Goal: Task Accomplishment & Management: Manage account settings

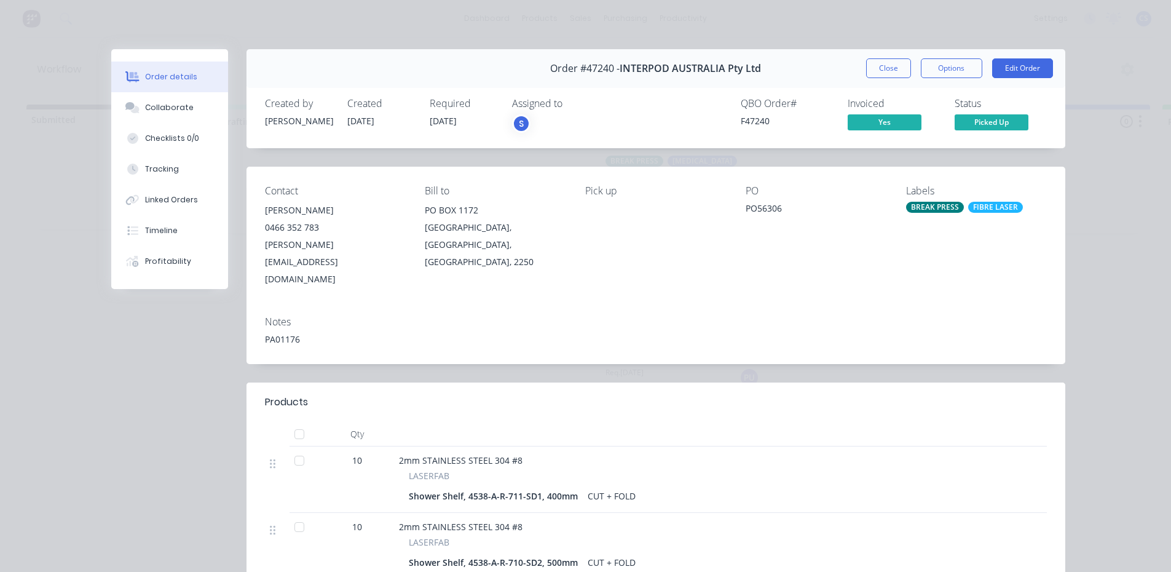
click at [882, 61] on button "Close" at bounding box center [888, 68] width 45 height 20
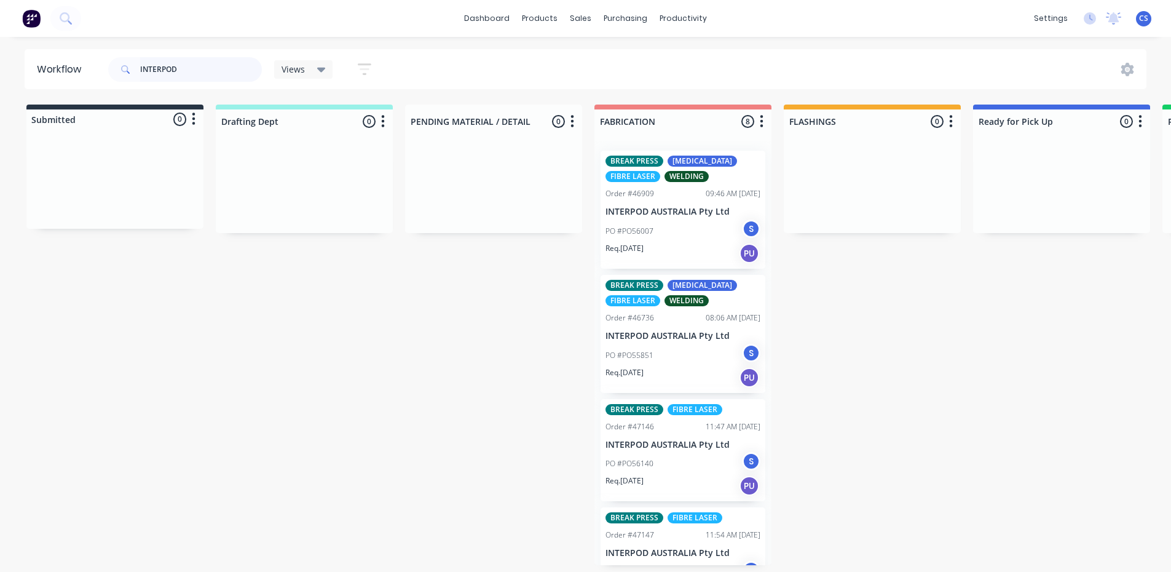
drag, startPoint x: 196, startPoint y: 59, endPoint x: 79, endPoint y: 52, distance: 117.1
click at [82, 57] on header "Workflow INTERPOD Views Save new view None (Default) edit Nilesh edit Productio…" at bounding box center [586, 69] width 1123 height 40
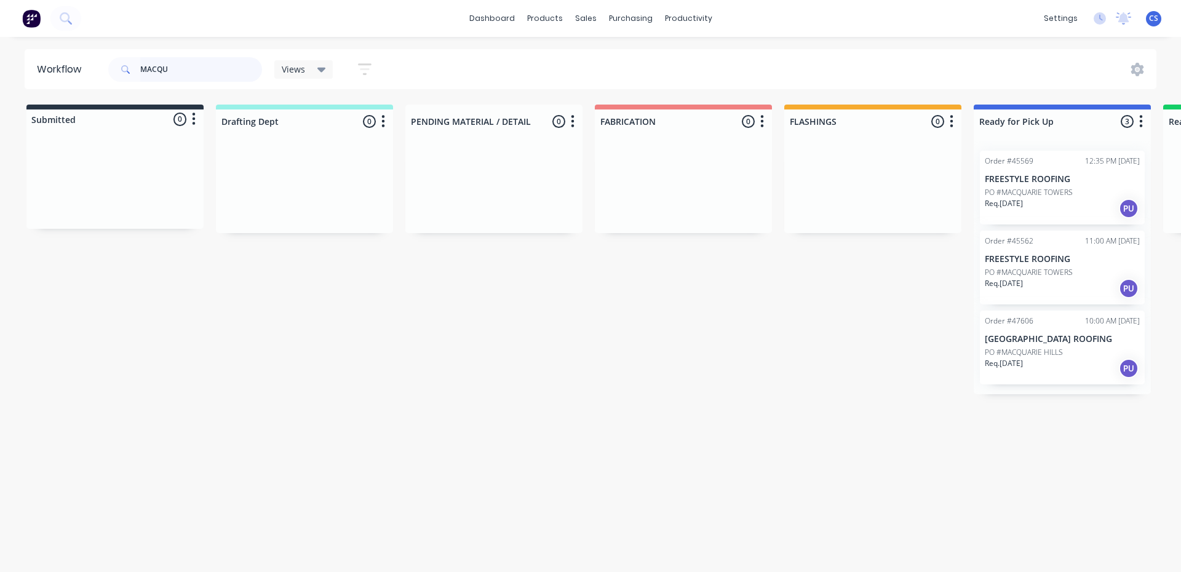
type input "MACQU"
click at [1015, 361] on p "Req. [DATE]" at bounding box center [1003, 363] width 38 height 11
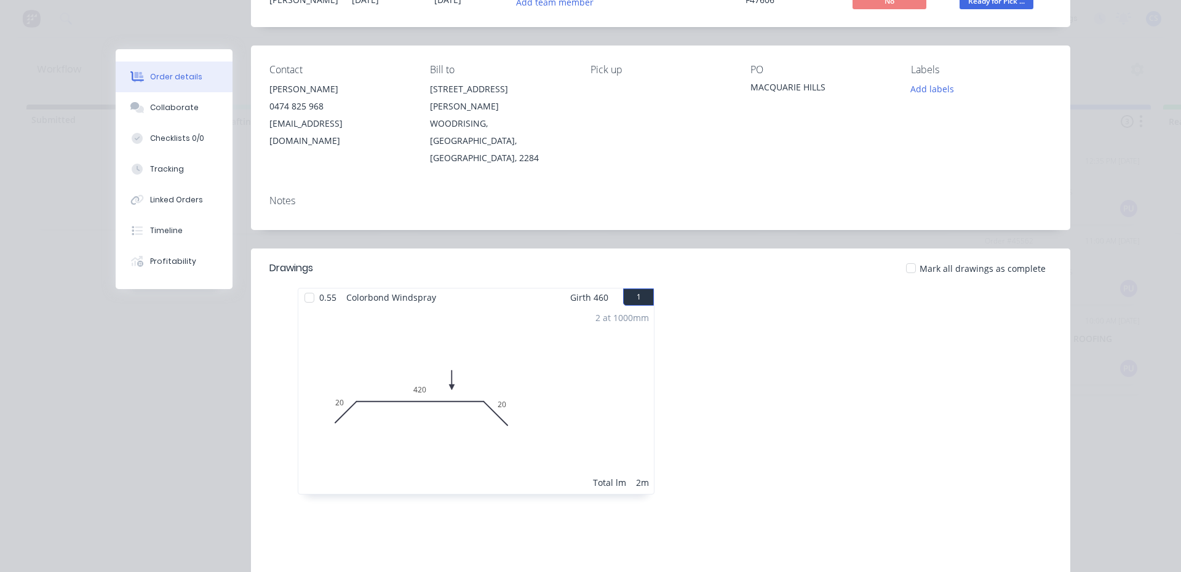
scroll to position [246, 0]
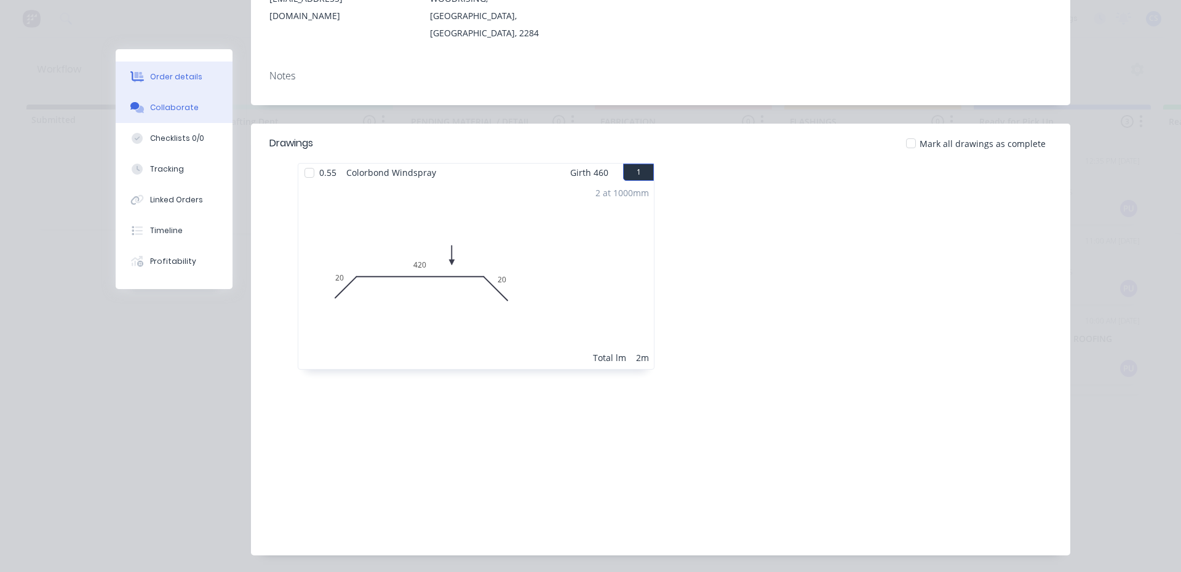
click at [173, 113] on button "Collaborate" at bounding box center [174, 107] width 117 height 31
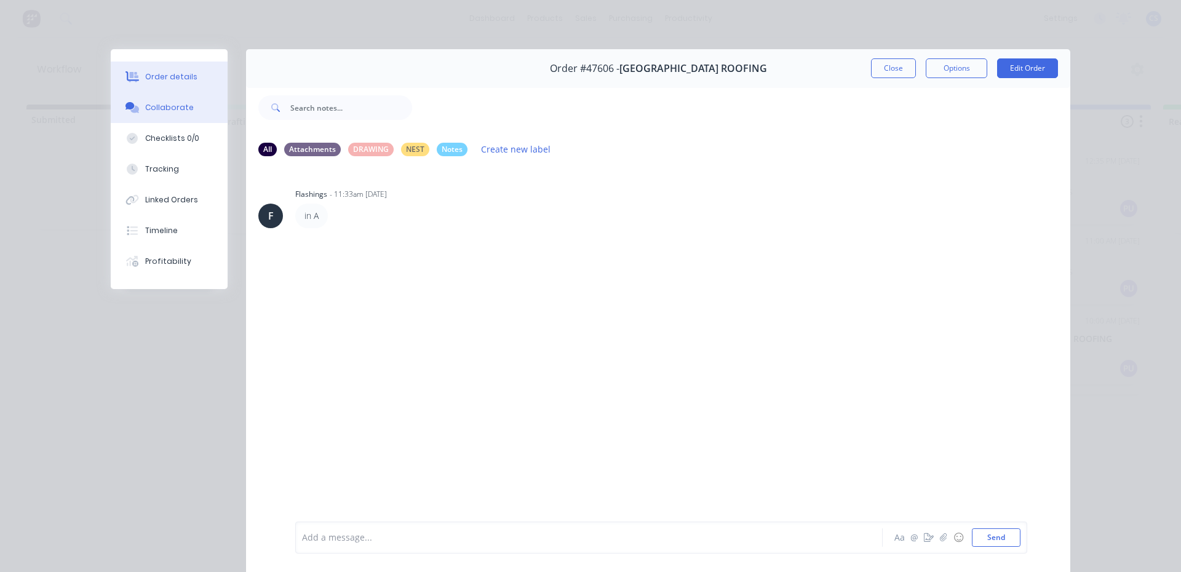
click at [180, 76] on div "Order details" at bounding box center [171, 76] width 52 height 11
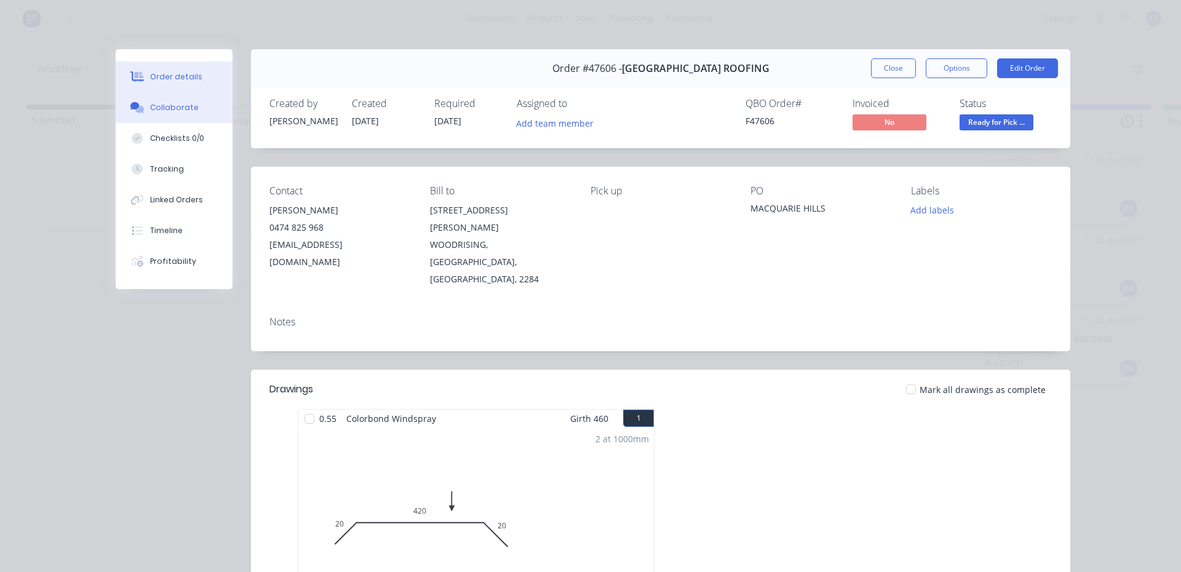
click at [164, 105] on div "Collaborate" at bounding box center [174, 107] width 49 height 11
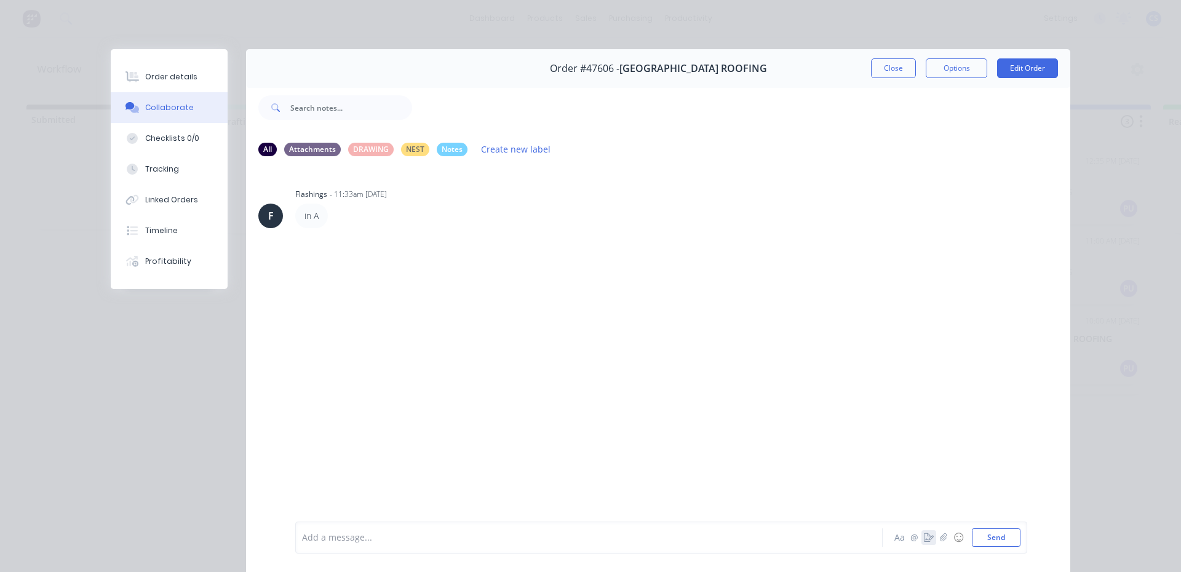
click at [924, 540] on icon "button" at bounding box center [929, 537] width 10 height 9
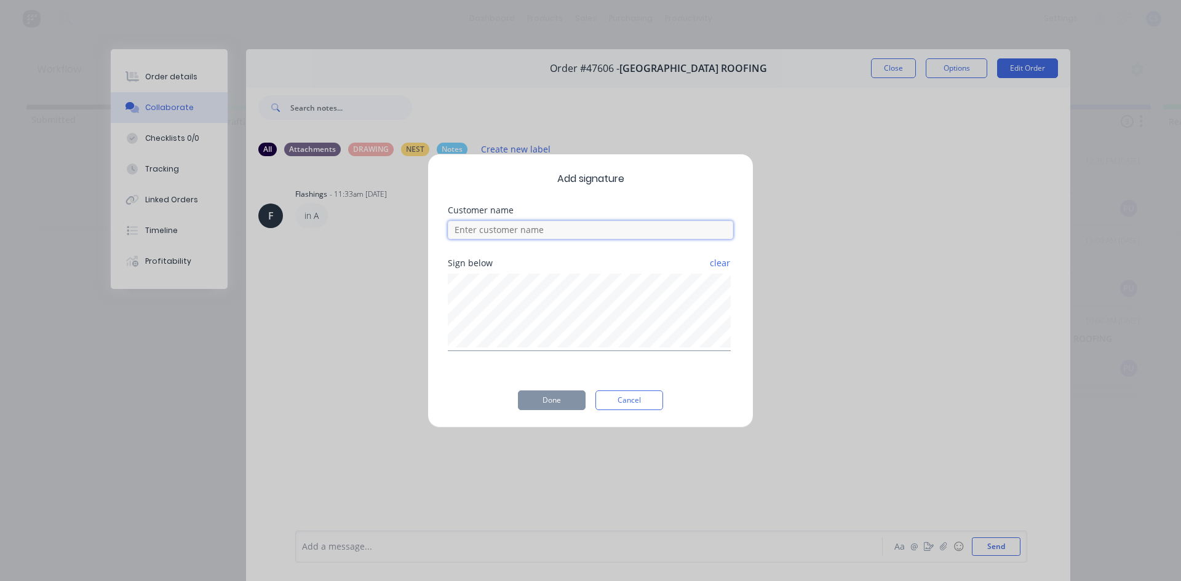
click at [510, 226] on input at bounding box center [590, 230] width 285 height 18
type input "[PERSON_NAME]"
click at [569, 400] on button "Done" at bounding box center [552, 400] width 68 height 20
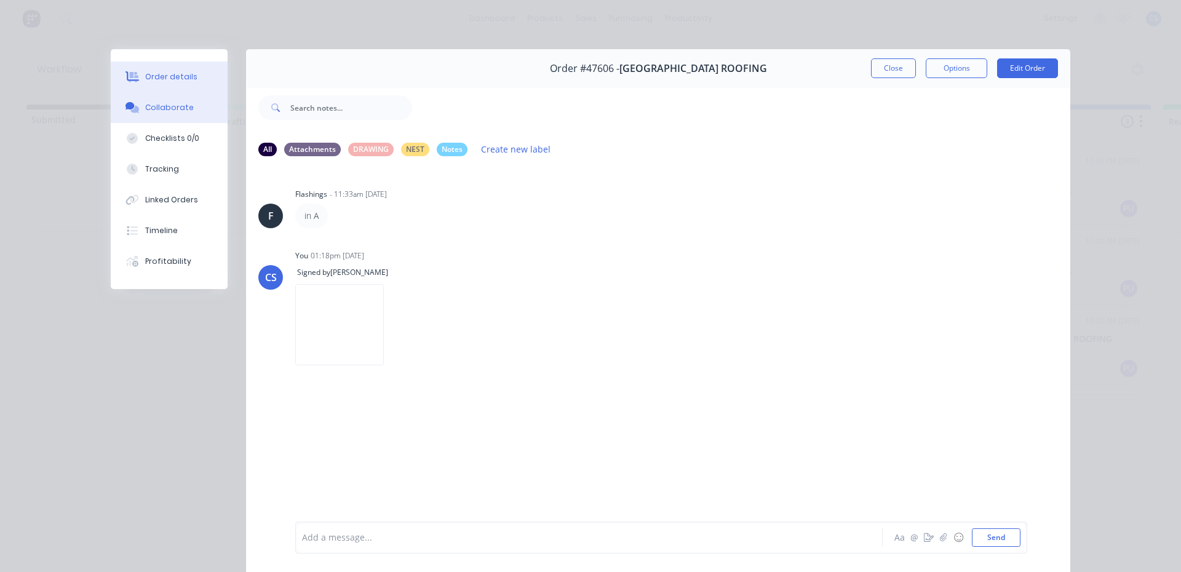
click at [175, 73] on div "Order details" at bounding box center [171, 76] width 52 height 11
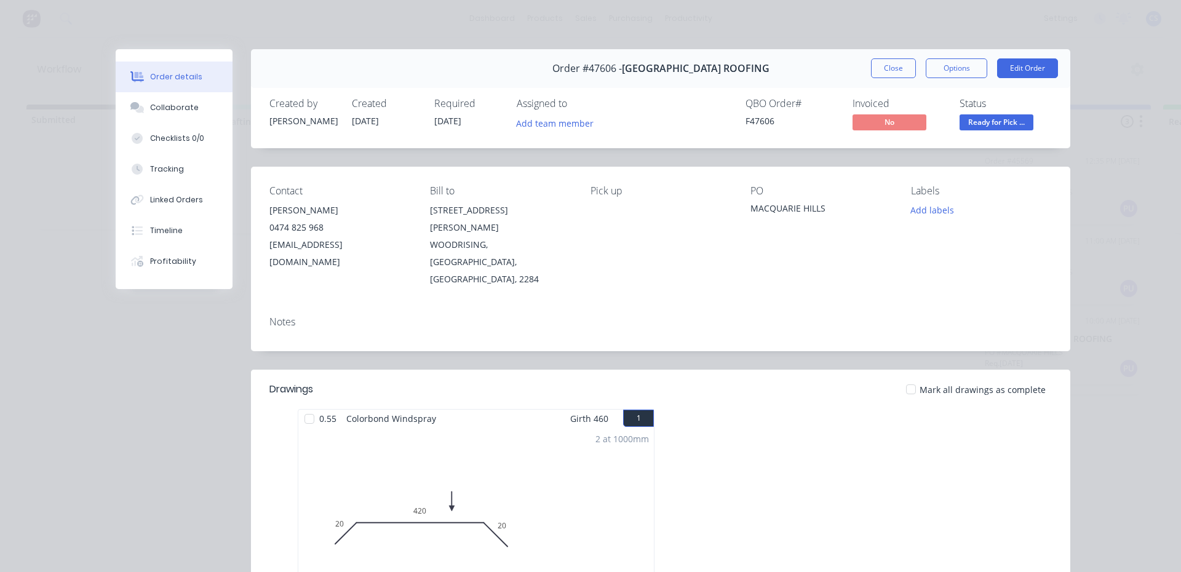
click at [985, 121] on span "Ready for Pick ..." at bounding box center [996, 121] width 74 height 15
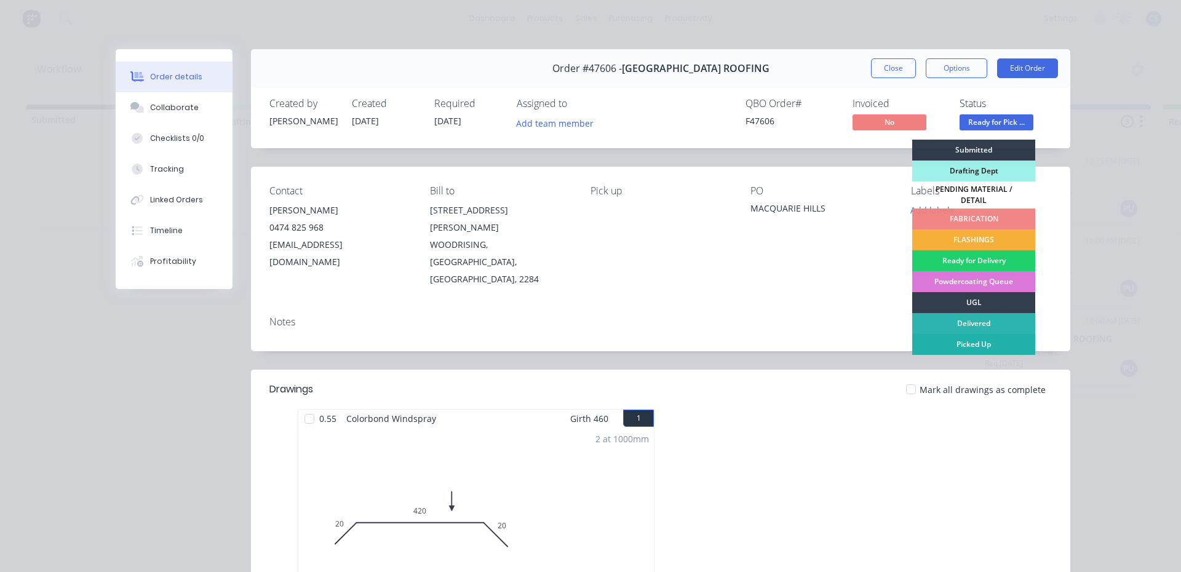
click at [969, 338] on div "Picked Up" at bounding box center [973, 344] width 123 height 21
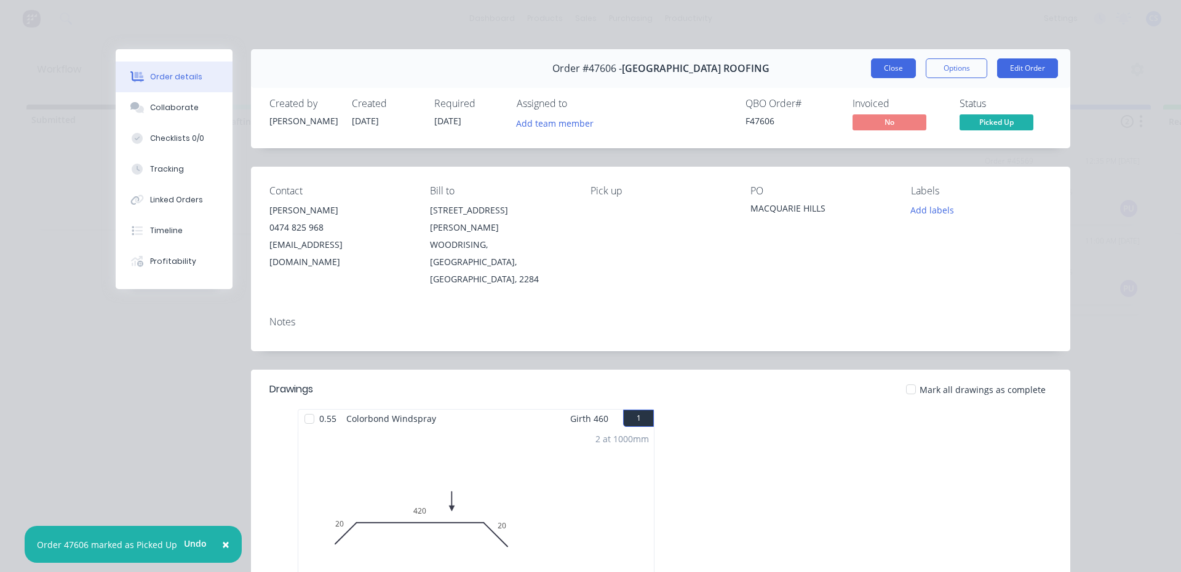
click at [875, 70] on button "Close" at bounding box center [893, 68] width 45 height 20
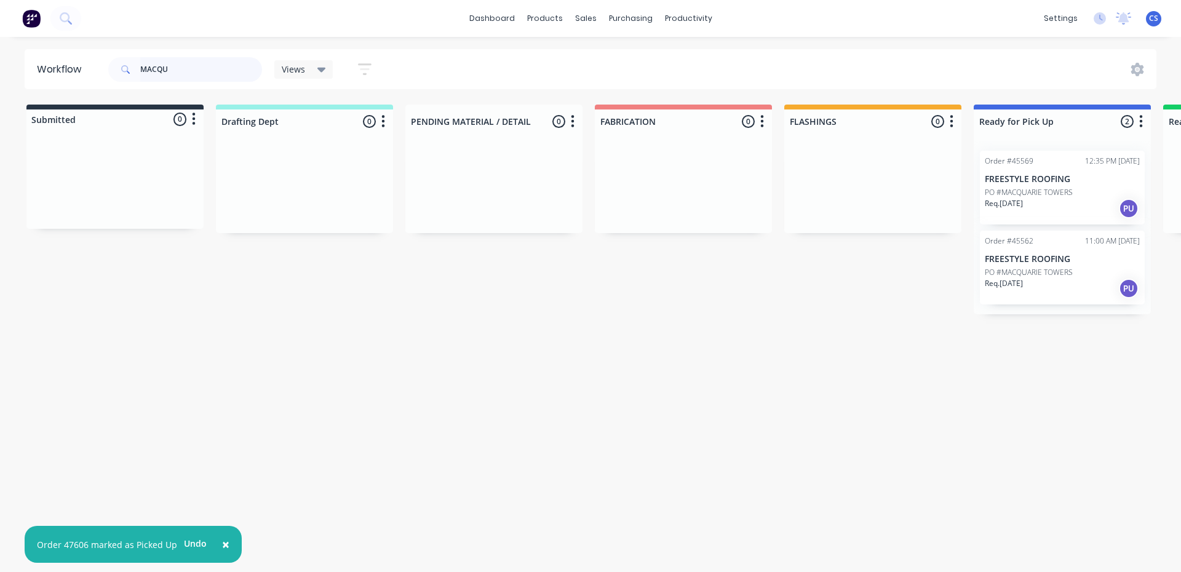
drag, startPoint x: 189, startPoint y: 77, endPoint x: 0, endPoint y: 78, distance: 189.4
click at [0, 78] on div "Workflow MACQU Views Save new view None (Default) edit [PERSON_NAME] edit Produ…" at bounding box center [590, 69] width 1181 height 40
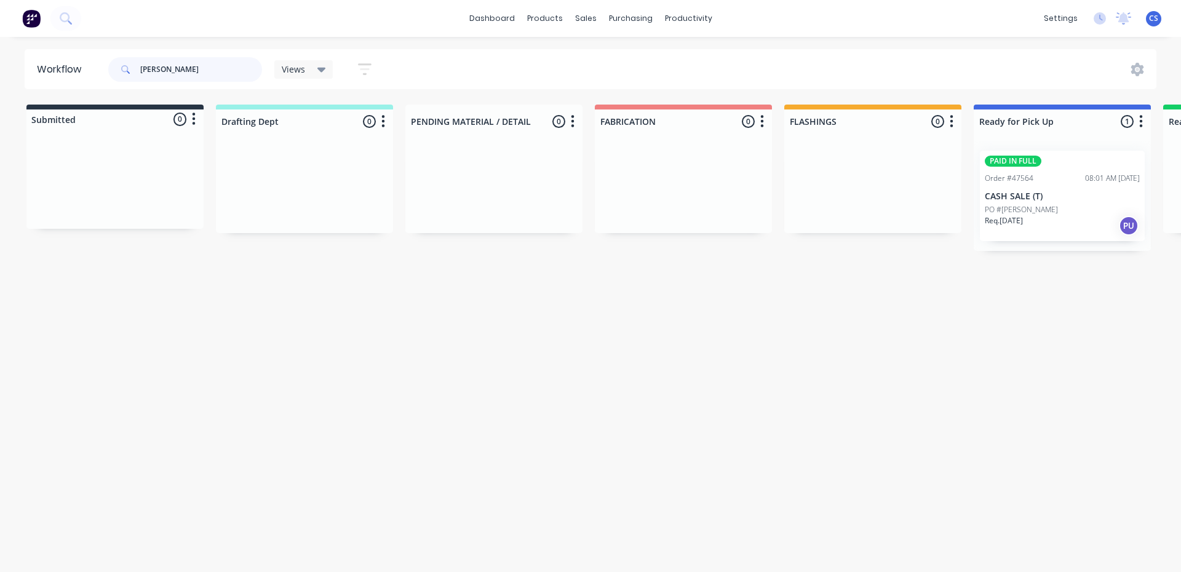
type input "[PERSON_NAME]"
click at [1028, 207] on p "PO #[PERSON_NAME]" at bounding box center [1020, 209] width 73 height 11
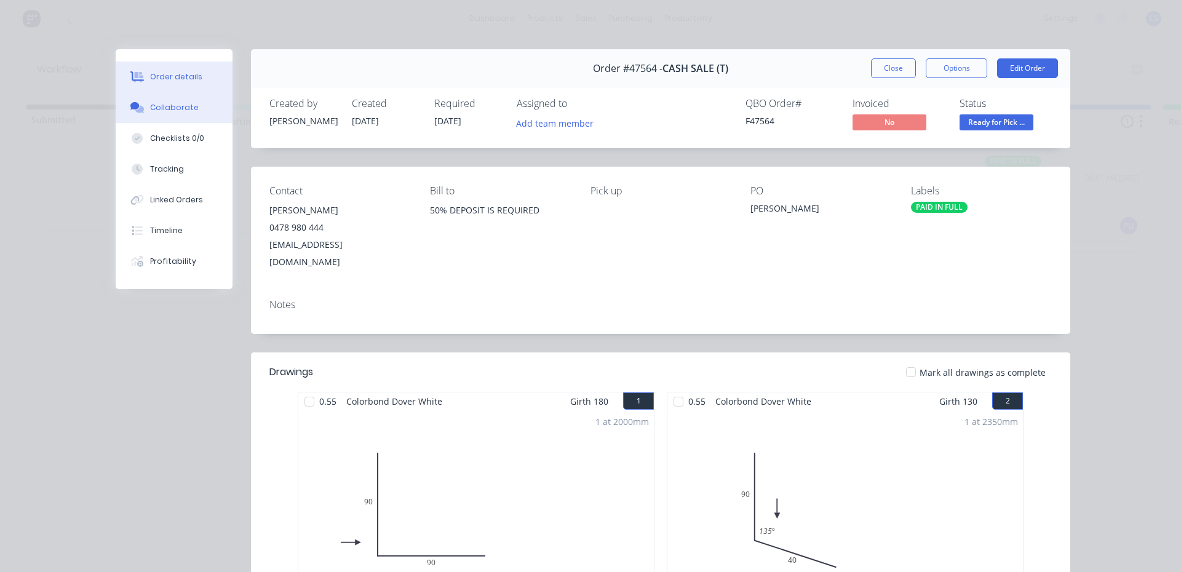
click at [161, 109] on div "Collaborate" at bounding box center [174, 107] width 49 height 11
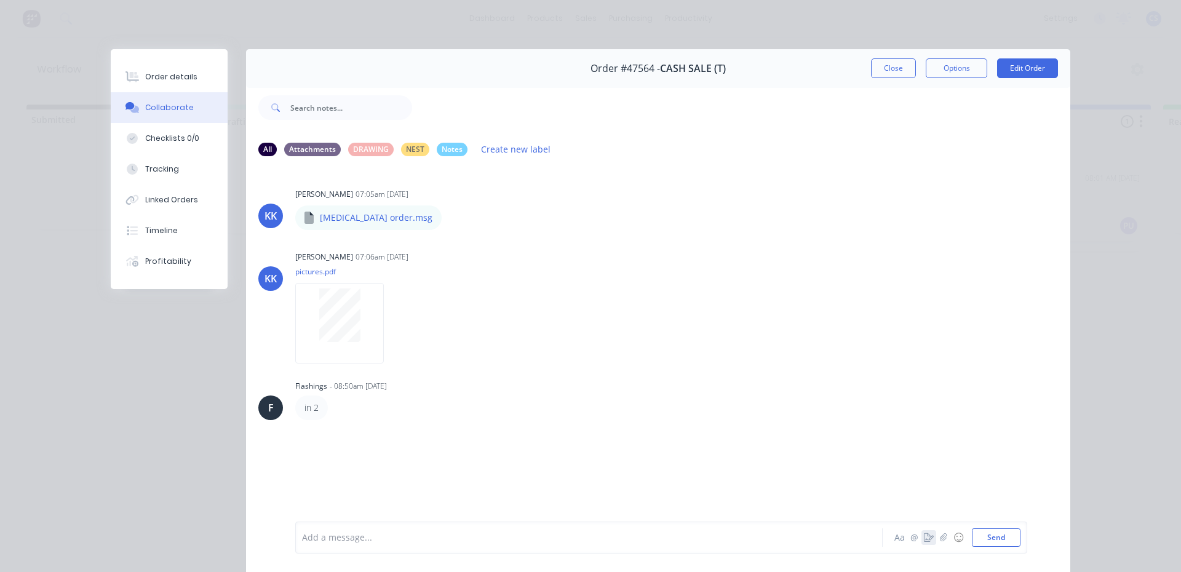
click at [924, 538] on icon "button" at bounding box center [929, 537] width 10 height 9
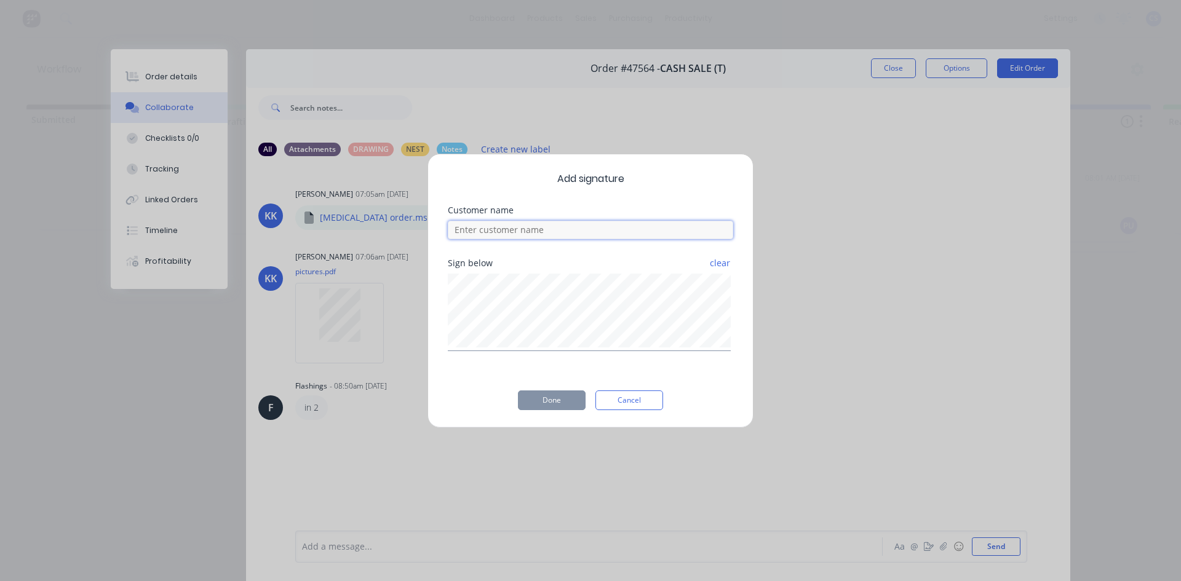
drag, startPoint x: 559, startPoint y: 233, endPoint x: 536, endPoint y: 256, distance: 32.6
click at [558, 237] on input at bounding box center [590, 230] width 285 height 18
type input "[PERSON_NAME]"
click at [560, 400] on button "Done" at bounding box center [552, 400] width 68 height 20
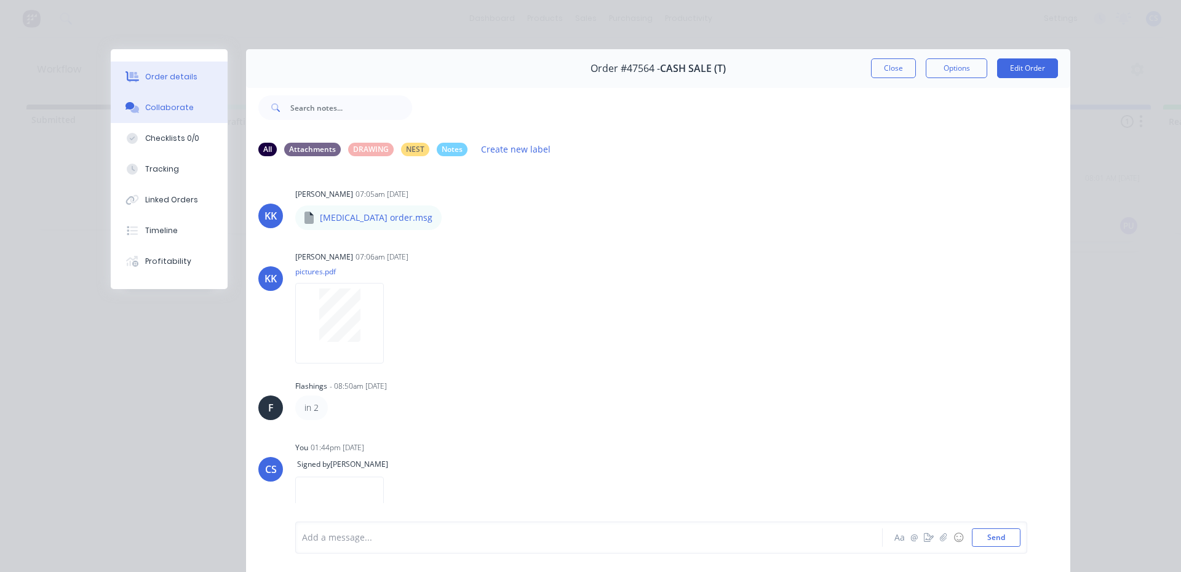
click at [184, 82] on div "Order details" at bounding box center [171, 76] width 52 height 11
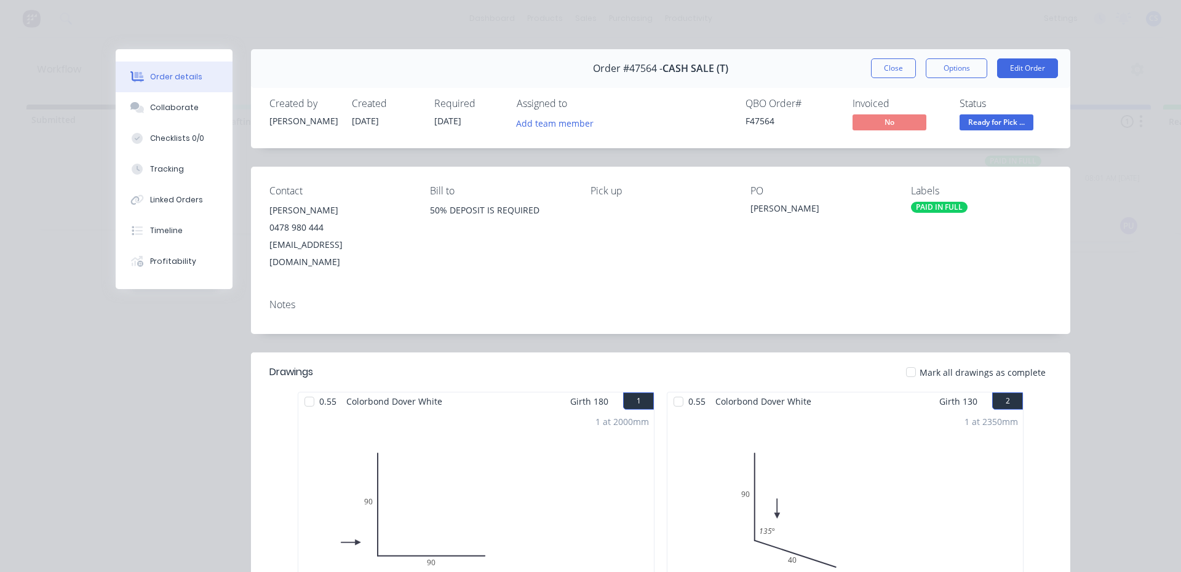
click at [981, 122] on span "Ready for Pick ..." at bounding box center [996, 121] width 74 height 15
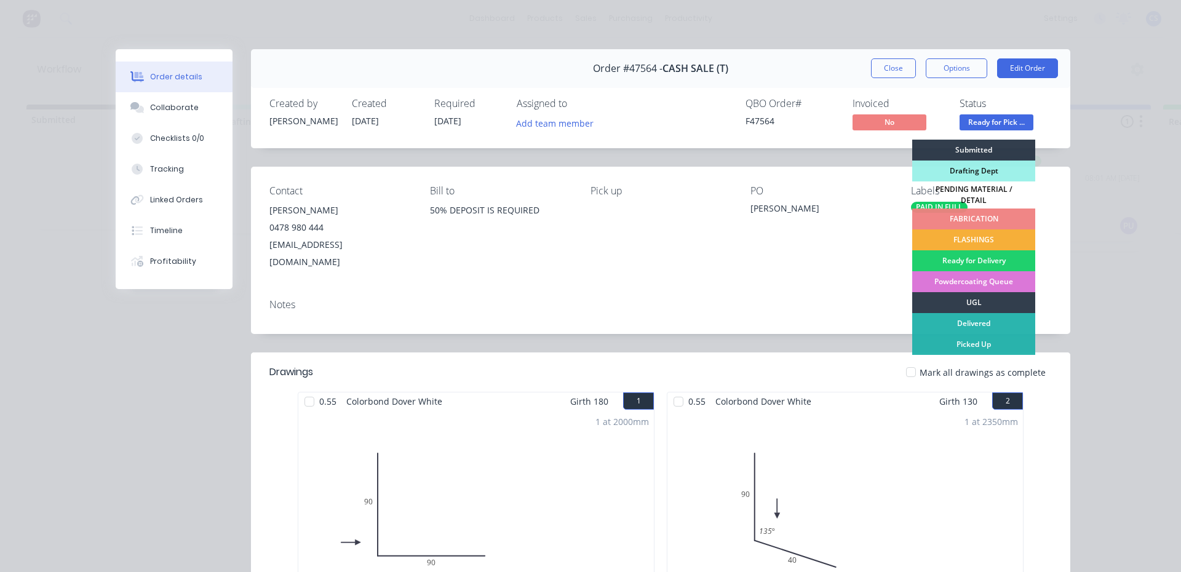
drag, startPoint x: 991, startPoint y: 336, endPoint x: 980, endPoint y: 335, distance: 10.5
click at [990, 336] on div "Picked Up" at bounding box center [973, 344] width 123 height 21
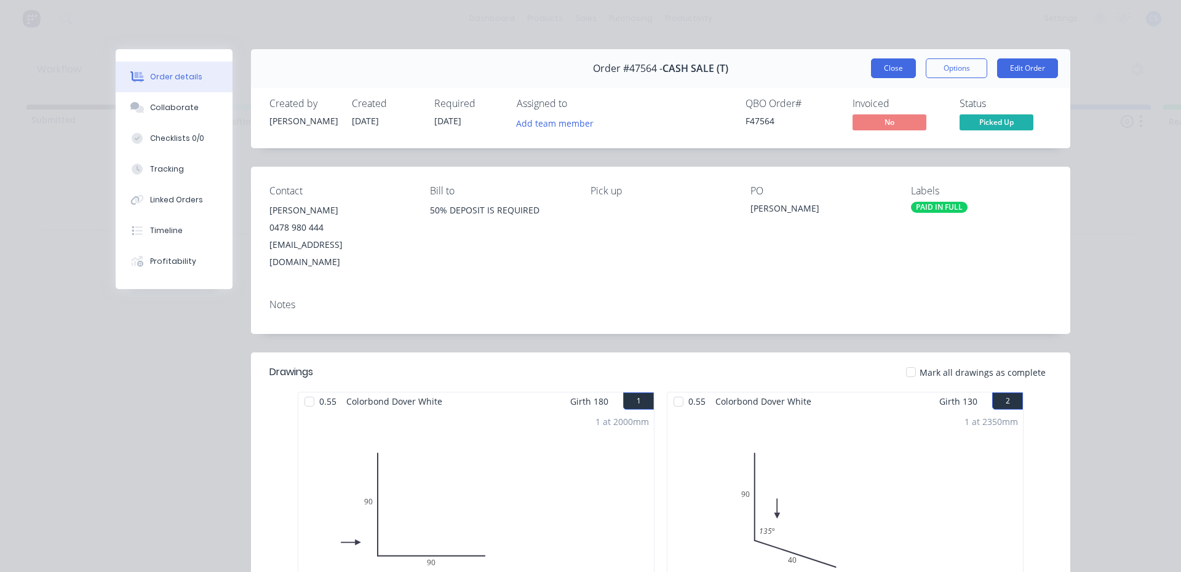
click at [873, 66] on button "Close" at bounding box center [893, 68] width 45 height 20
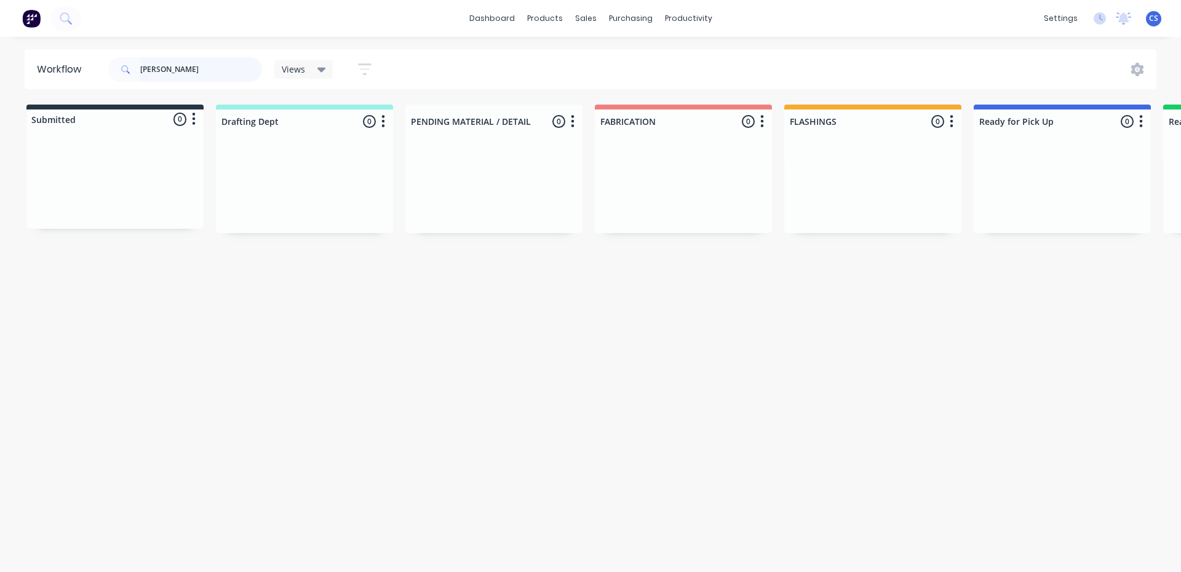
drag, startPoint x: 231, startPoint y: 60, endPoint x: 54, endPoint y: 45, distance: 177.2
click at [55, 46] on div "dashboard products sales purchasing productivity dashboard products Product Cat…" at bounding box center [590, 249] width 1181 height 498
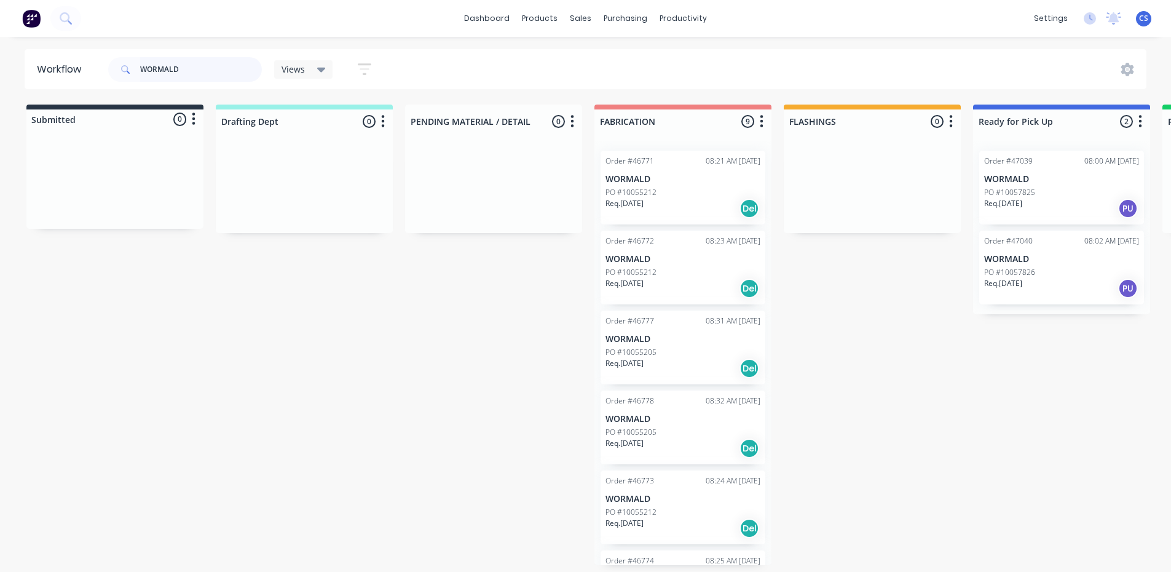
type input "WORMALD"
click at [1042, 199] on div "Req. [DATE] PU" at bounding box center [1061, 208] width 155 height 21
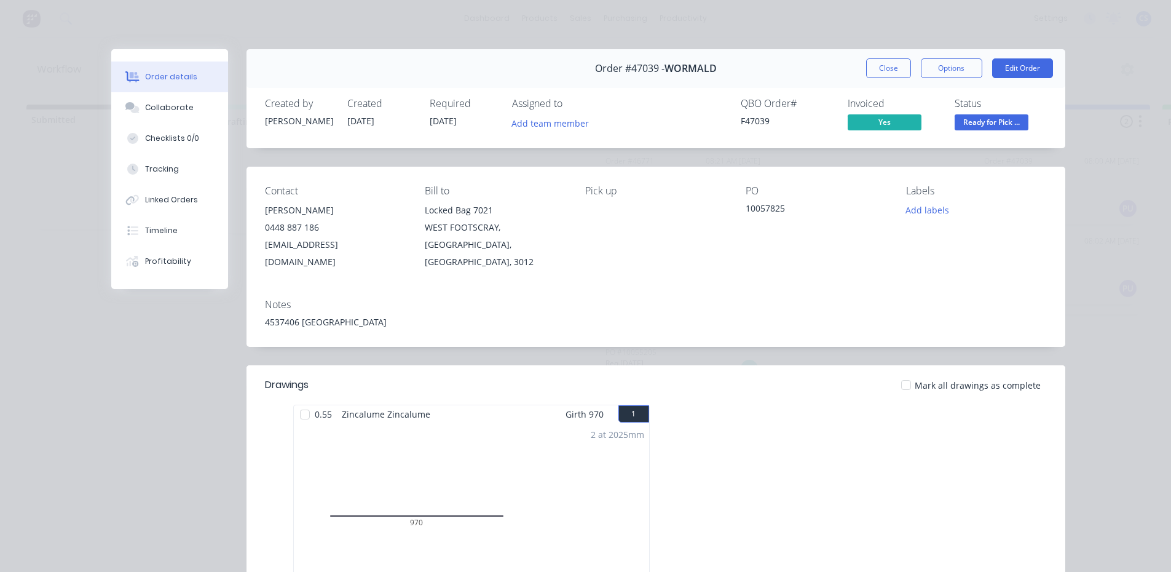
scroll to position [184, 0]
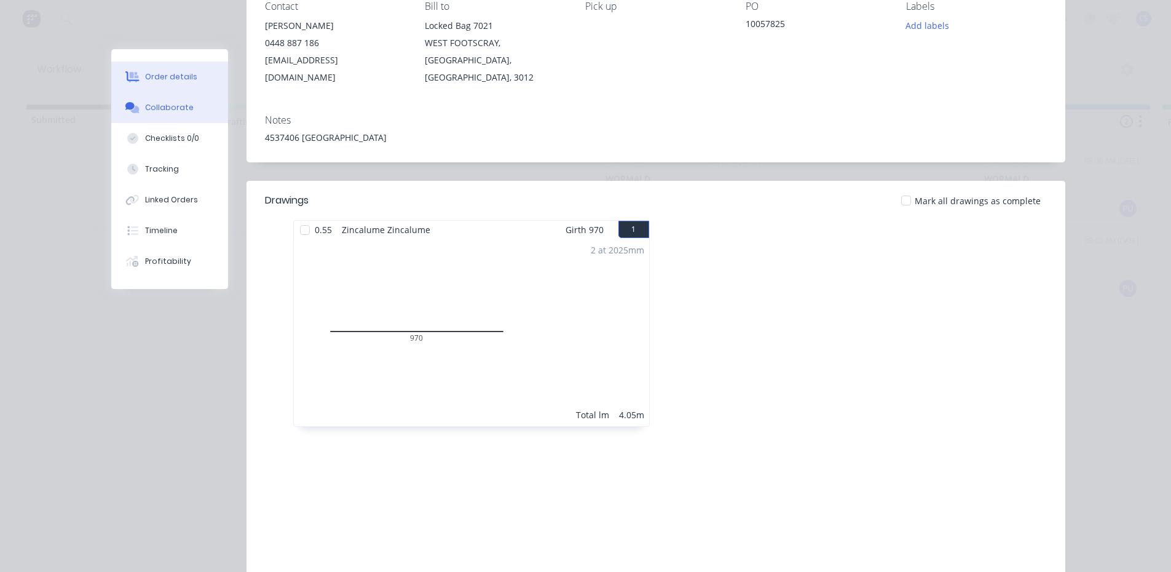
click at [167, 108] on div "Collaborate" at bounding box center [169, 107] width 49 height 11
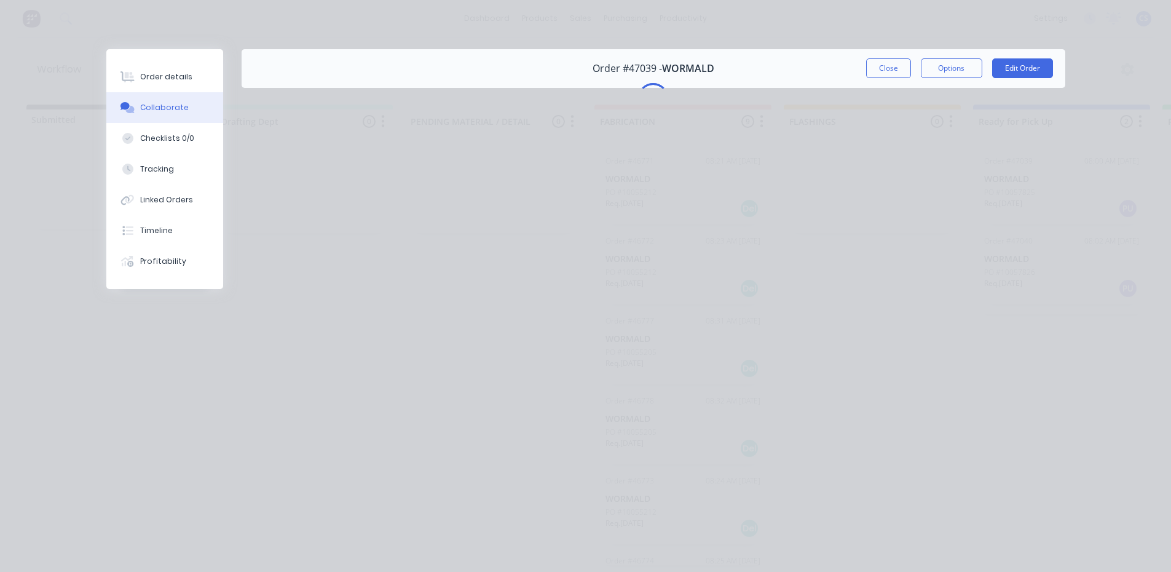
scroll to position [0, 0]
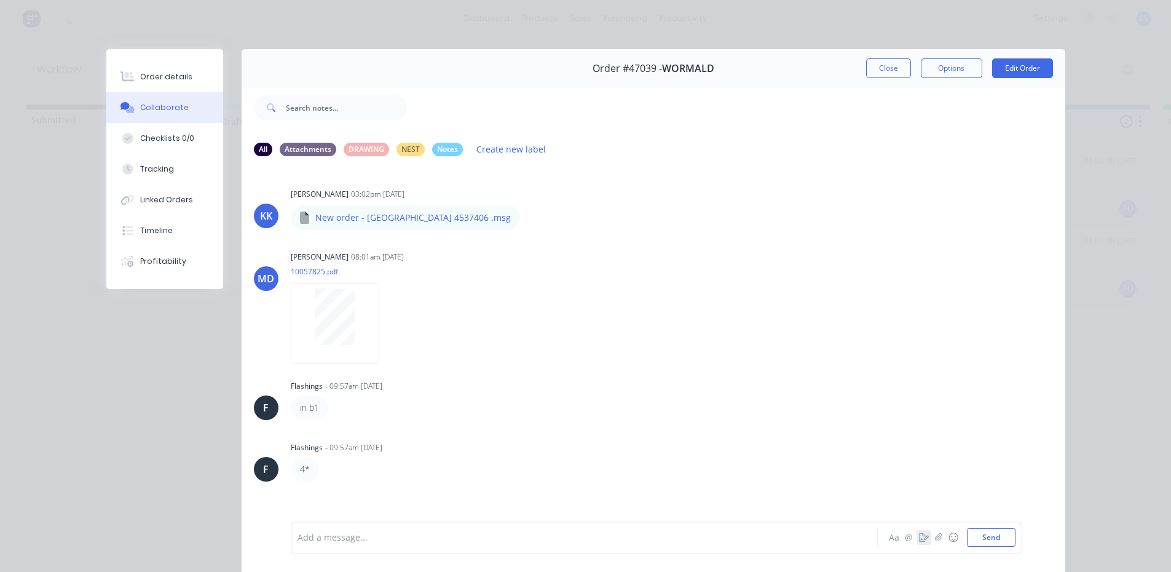
click at [919, 537] on icon "button" at bounding box center [924, 537] width 10 height 9
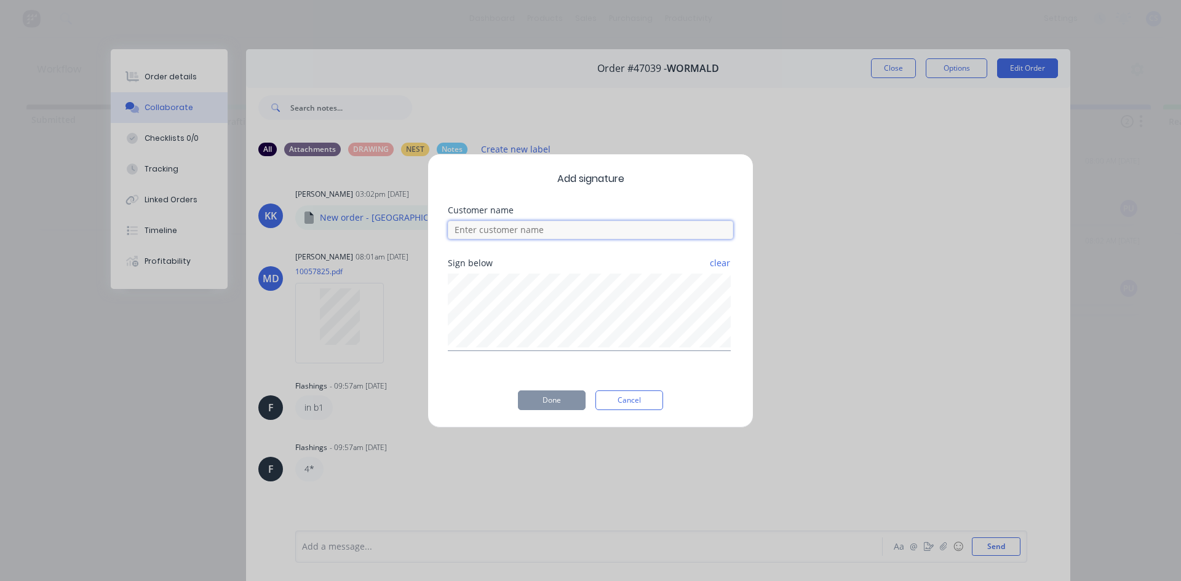
click at [550, 228] on input at bounding box center [590, 230] width 285 height 18
type input "[PERSON_NAME]"
click at [549, 397] on button "Done" at bounding box center [552, 400] width 68 height 20
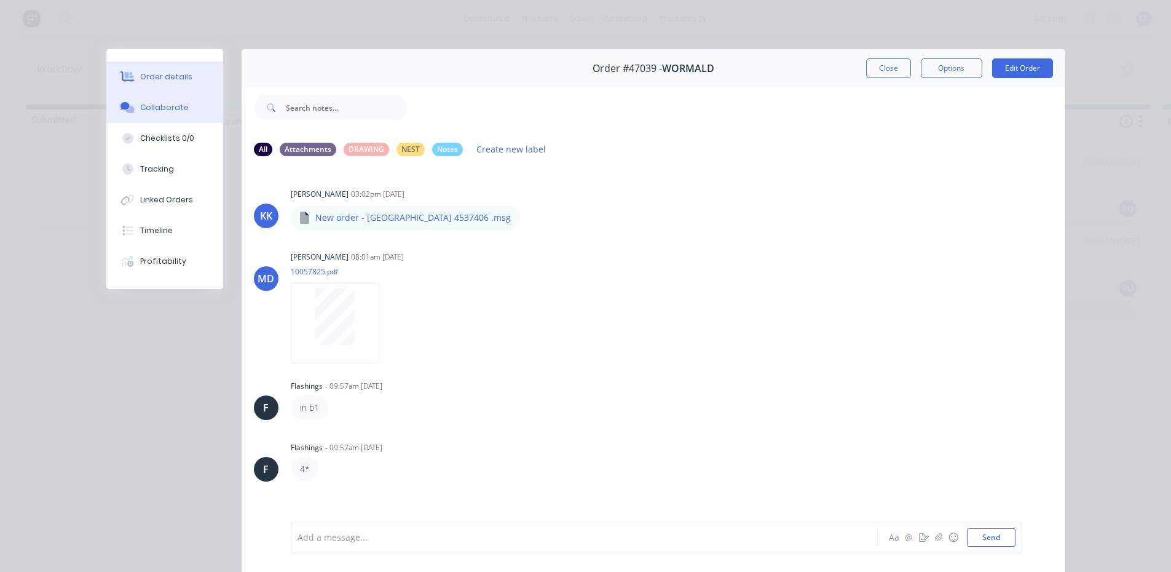
click at [167, 77] on div "Order details" at bounding box center [166, 76] width 52 height 11
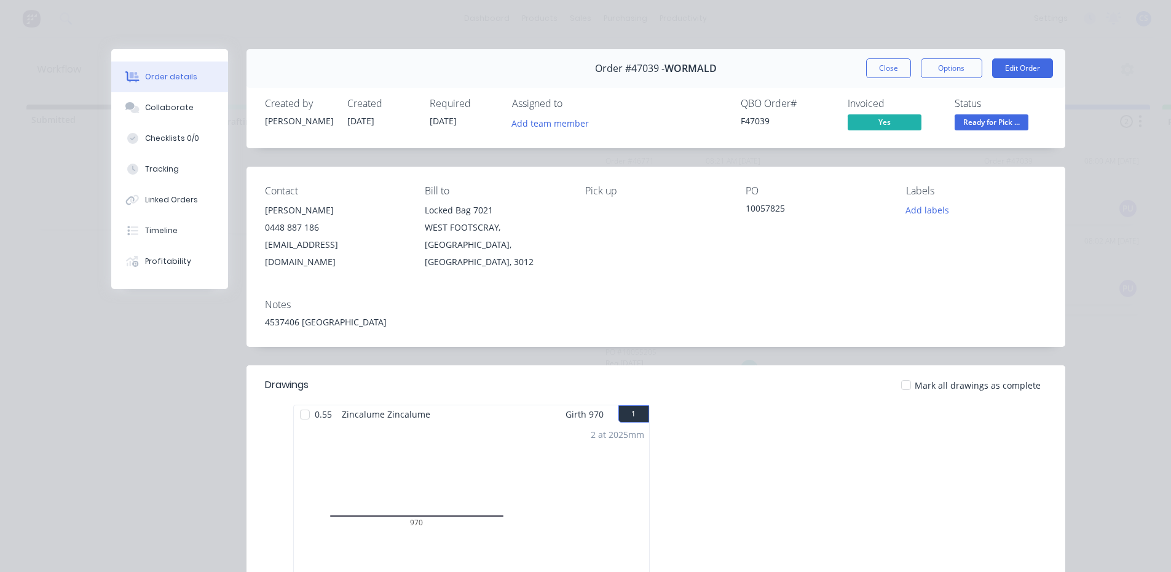
click at [986, 121] on span "Ready for Pick ..." at bounding box center [992, 121] width 74 height 15
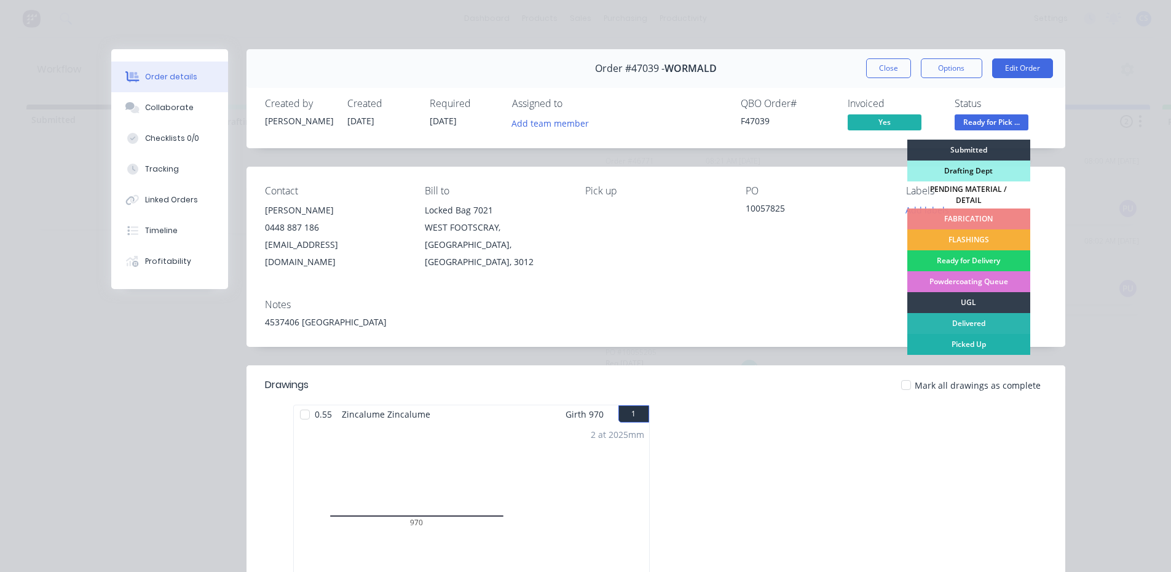
click at [993, 339] on div "Picked Up" at bounding box center [969, 344] width 123 height 21
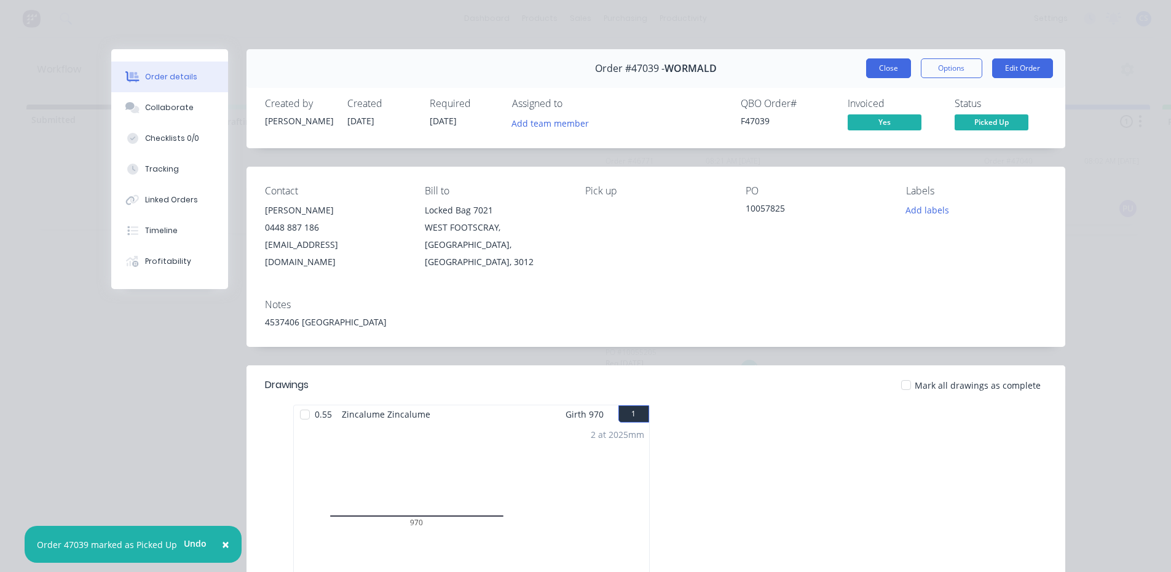
drag, startPoint x: 880, startPoint y: 69, endPoint x: 932, endPoint y: 84, distance: 54.3
click at [884, 69] on button "Close" at bounding box center [888, 68] width 45 height 20
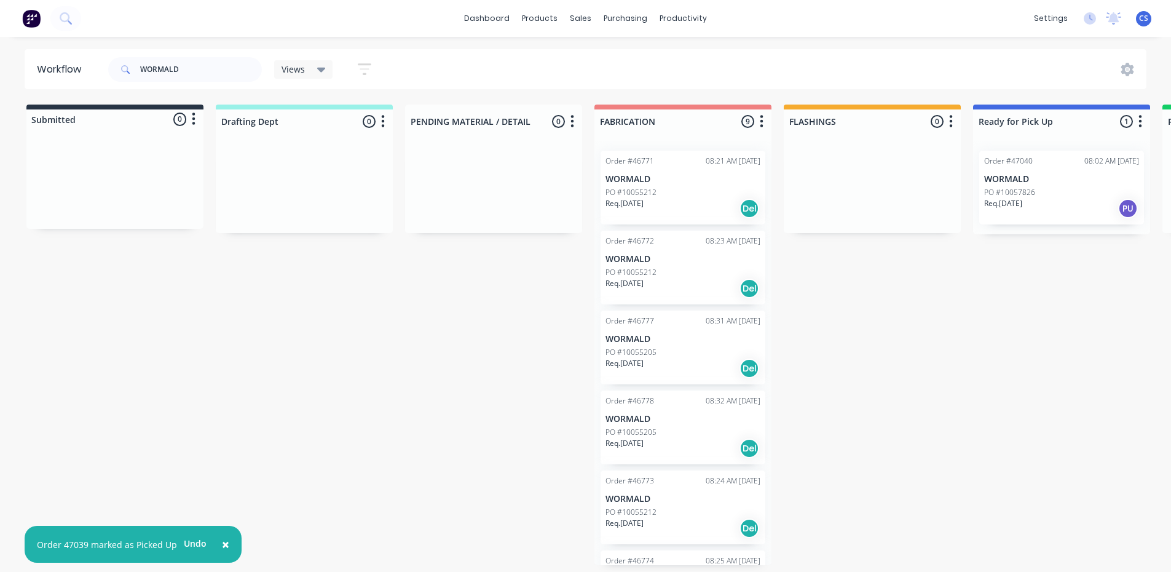
click at [1069, 224] on div "Order #47040 08:02 AM [DATE] WORMALD PO #10057826 Req. [DATE] PU" at bounding box center [1061, 187] width 177 height 93
click at [1055, 191] on div "PO #10057826" at bounding box center [1061, 192] width 155 height 11
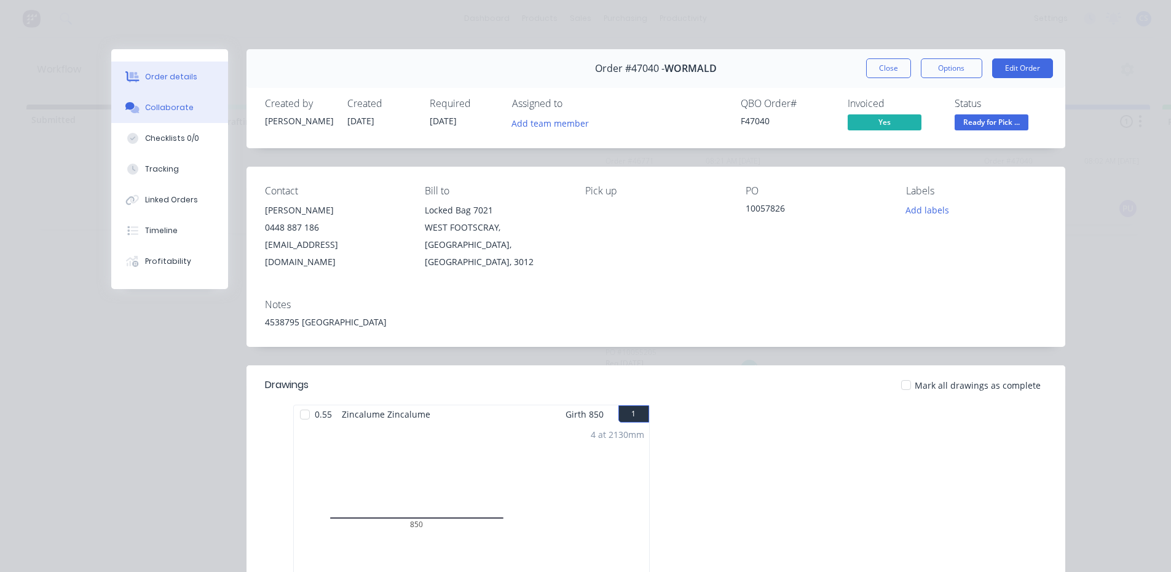
click at [152, 117] on button "Collaborate" at bounding box center [169, 107] width 117 height 31
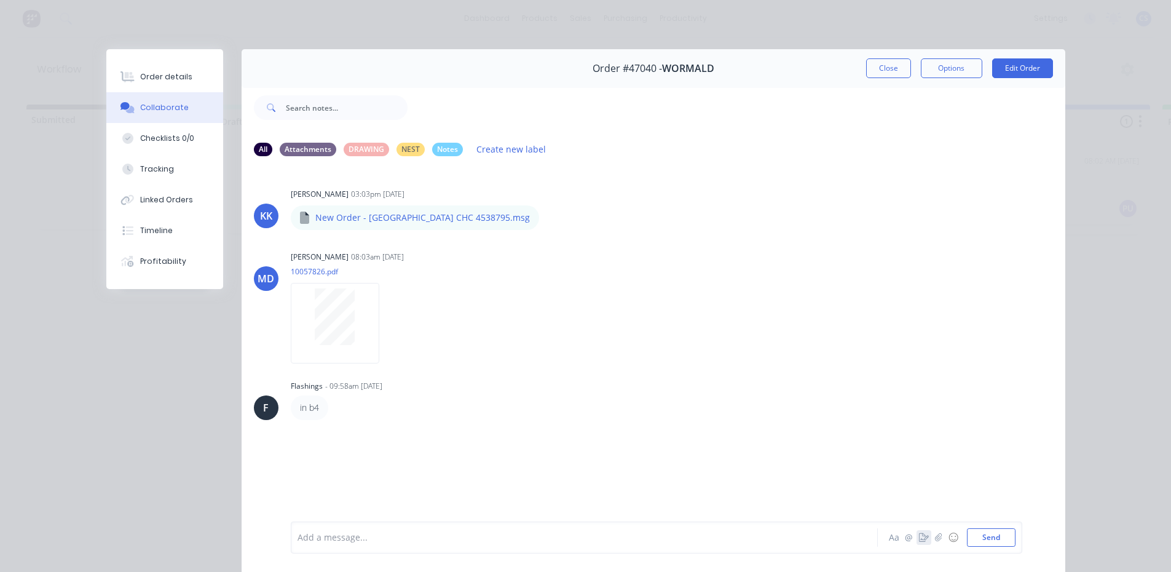
click at [922, 540] on icon "button" at bounding box center [924, 537] width 10 height 9
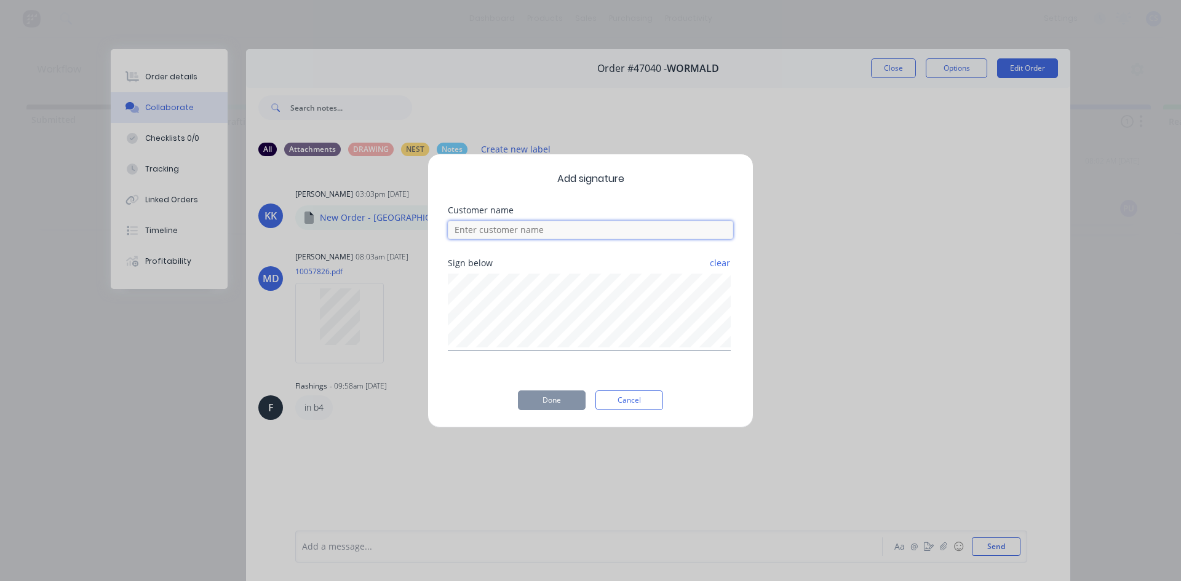
click at [549, 232] on input at bounding box center [590, 230] width 285 height 18
type input "[PERSON_NAME]"
click at [550, 406] on button "Done" at bounding box center [552, 400] width 68 height 20
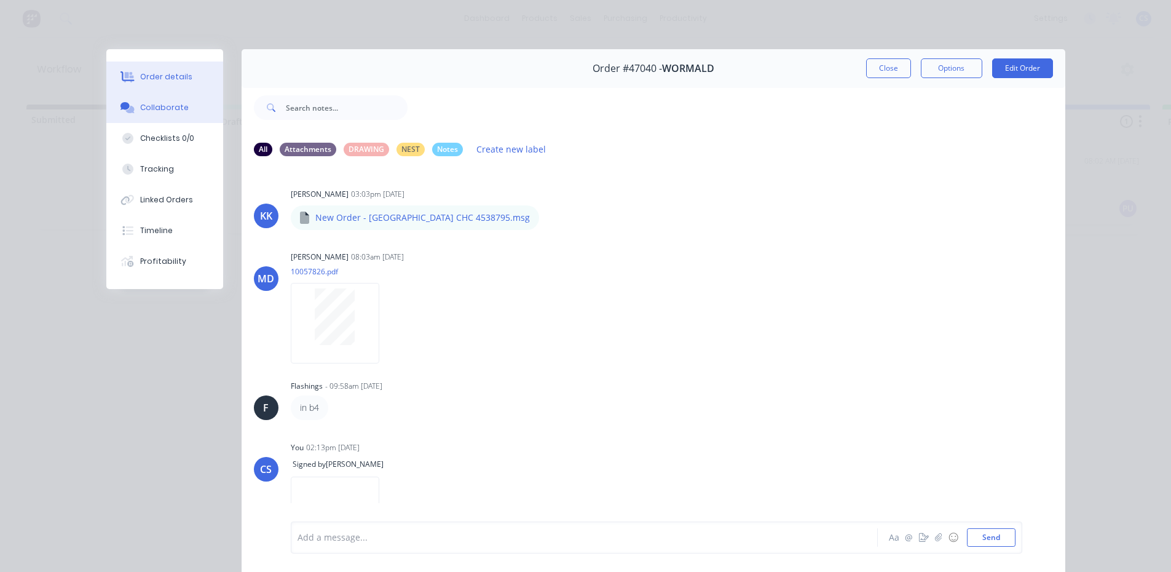
click at [145, 82] on button "Order details" at bounding box center [164, 76] width 117 height 31
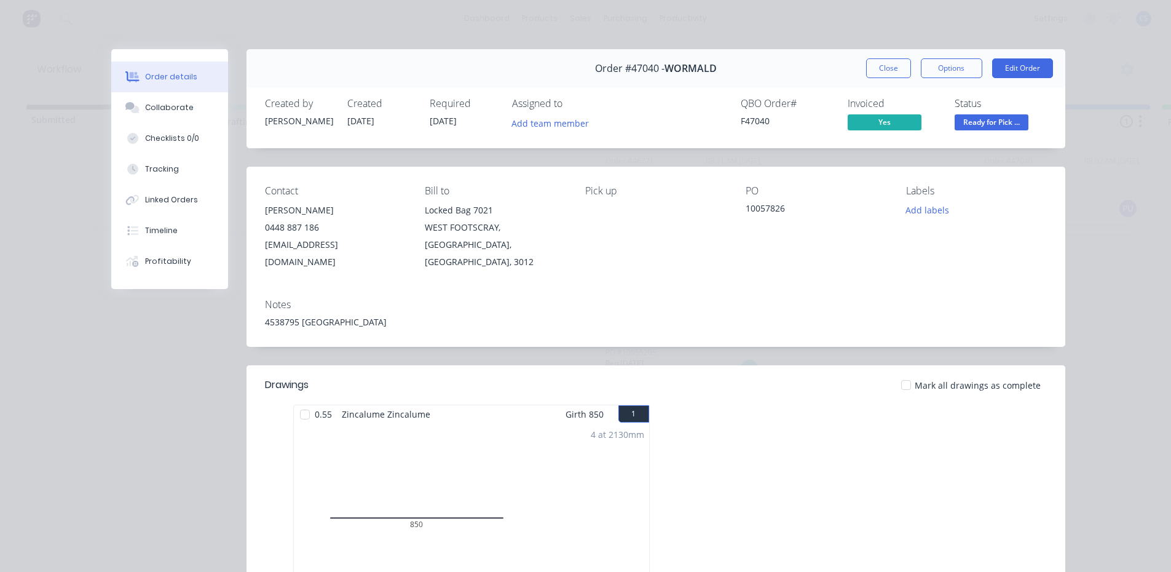
click at [985, 127] on span "Ready for Pick ..." at bounding box center [992, 121] width 74 height 15
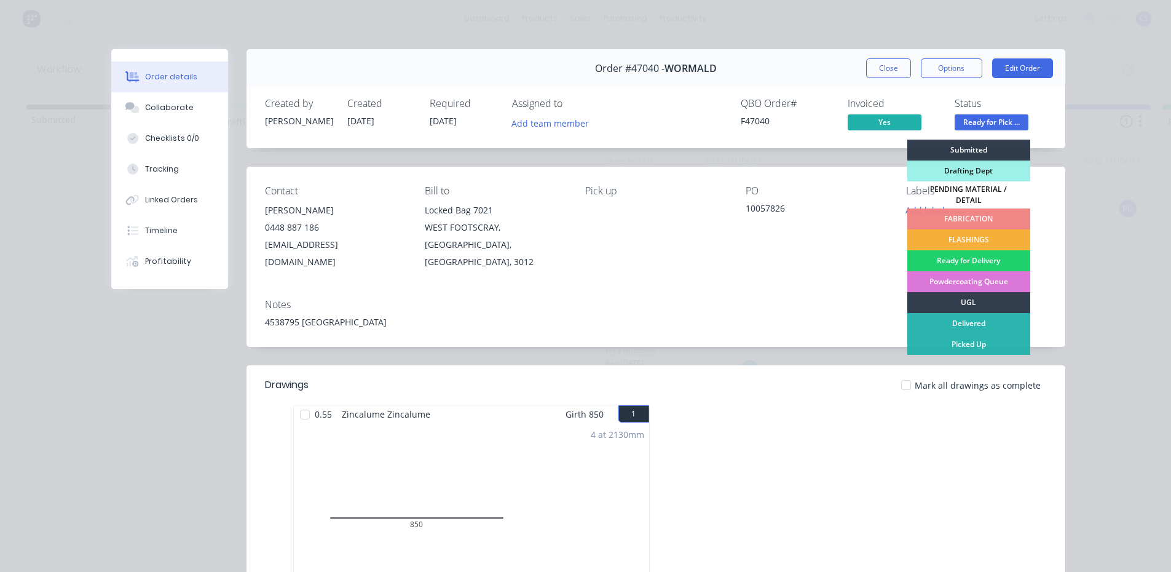
click at [992, 337] on div "Picked Up" at bounding box center [969, 344] width 123 height 21
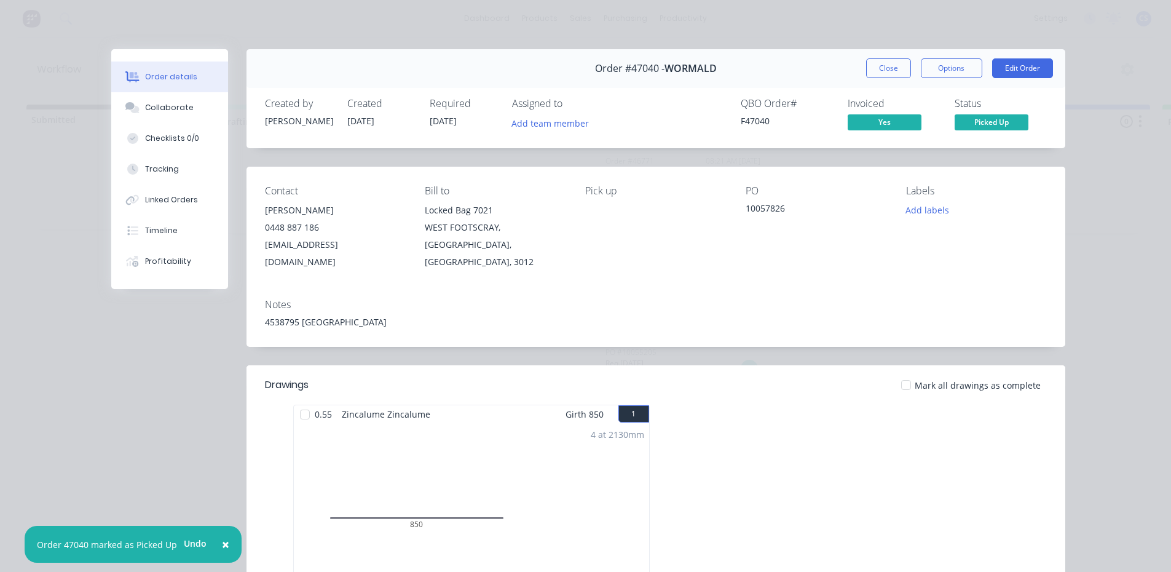
click at [884, 72] on button "Close" at bounding box center [888, 68] width 45 height 20
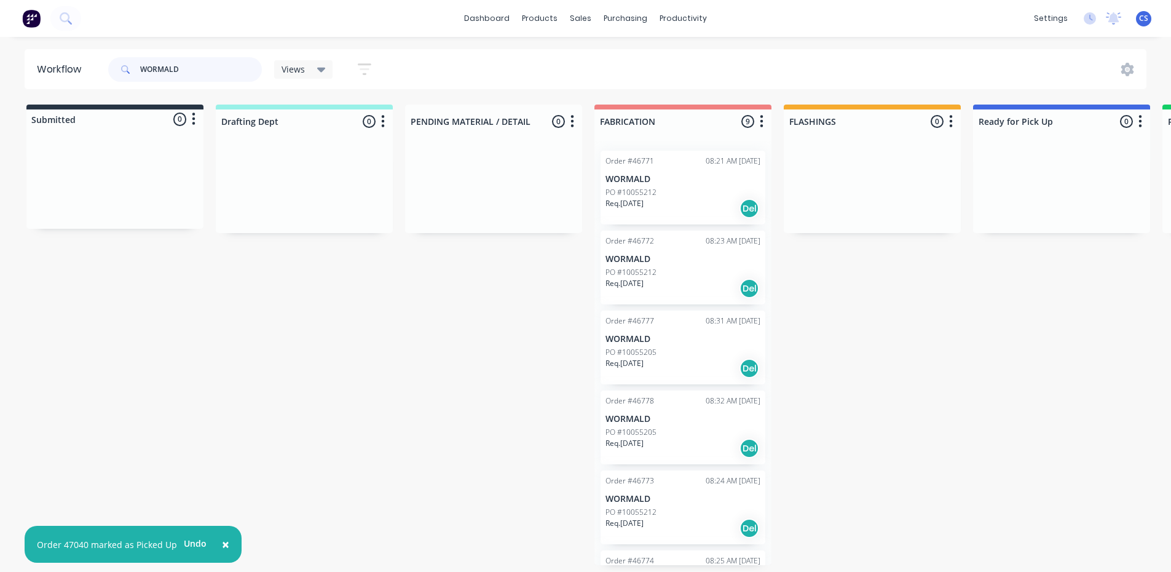
drag, startPoint x: 192, startPoint y: 66, endPoint x: 25, endPoint y: 47, distance: 168.3
click at [25, 47] on div "× Order 47040 marked as Picked Up Undo dashboard products sales purchasing prod…" at bounding box center [585, 249] width 1171 height 498
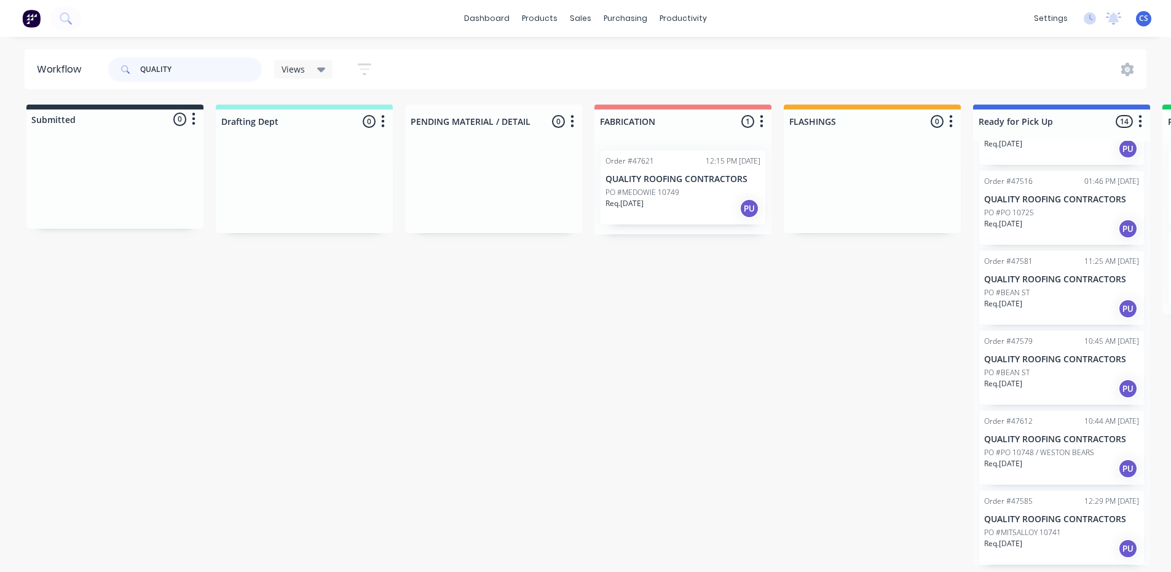
scroll to position [2, 0]
type input "QUALITY"
click at [1036, 453] on p "PO #PO 10748 / WESTON BEARS" at bounding box center [1039, 452] width 110 height 11
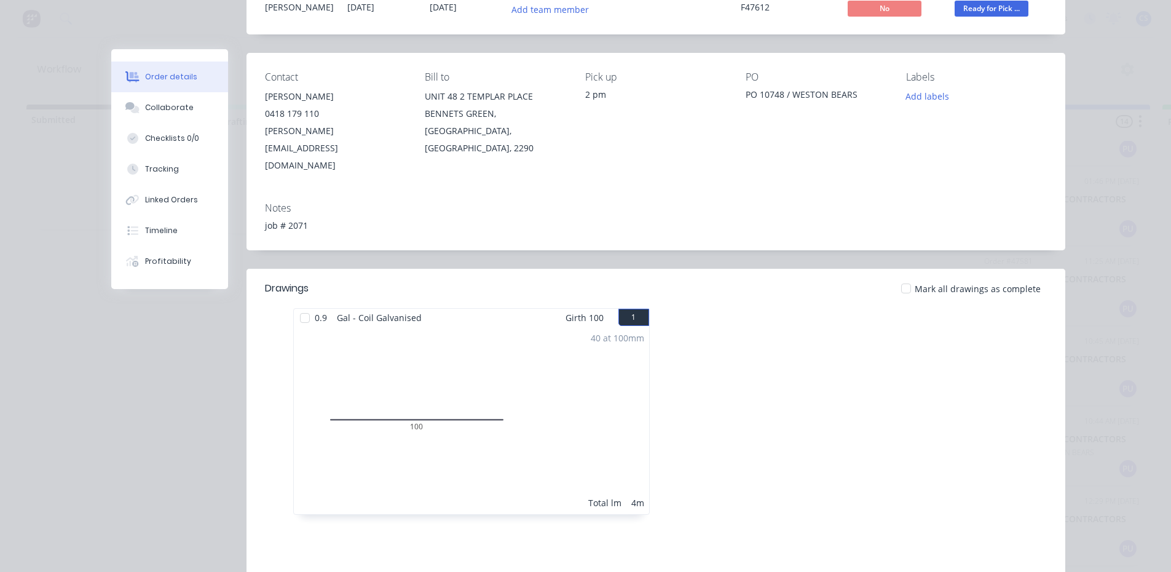
scroll to position [0, 0]
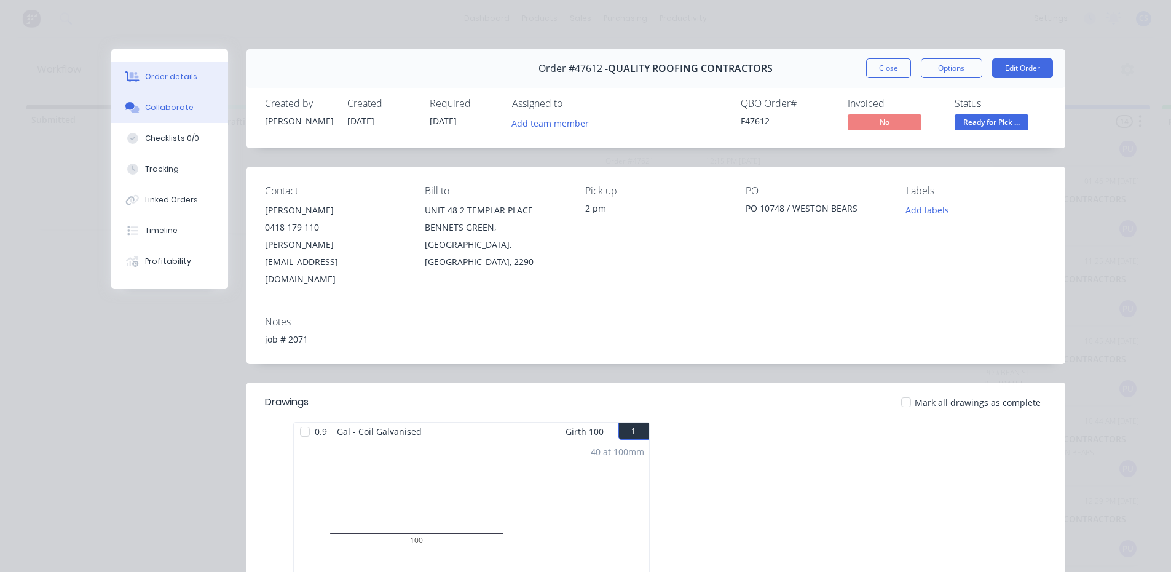
click at [184, 108] on div "Collaborate" at bounding box center [169, 107] width 49 height 11
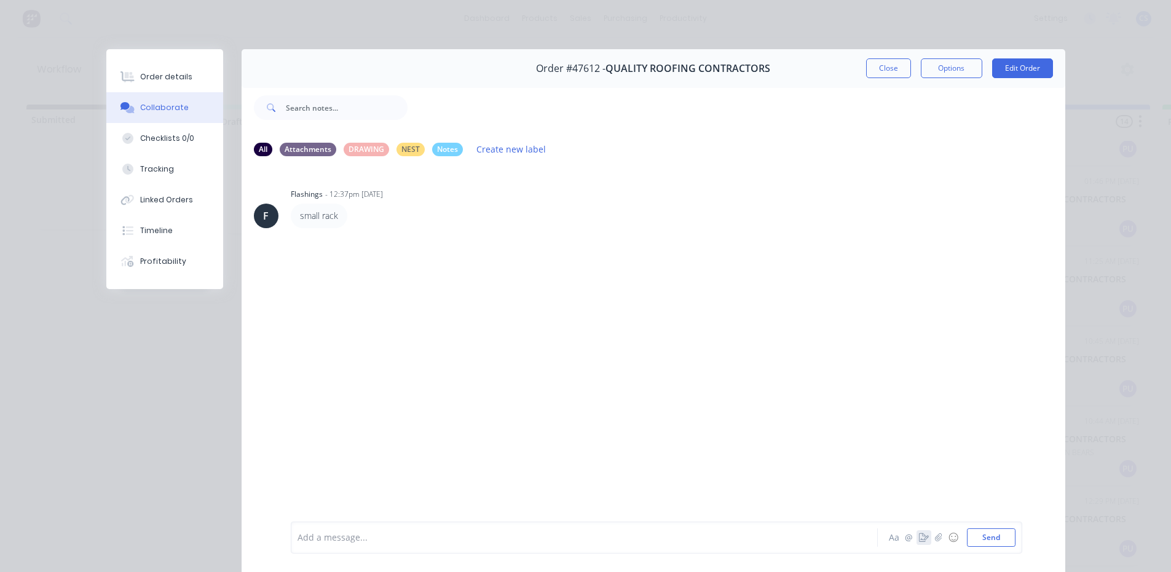
click at [919, 533] on icon "button" at bounding box center [924, 537] width 10 height 9
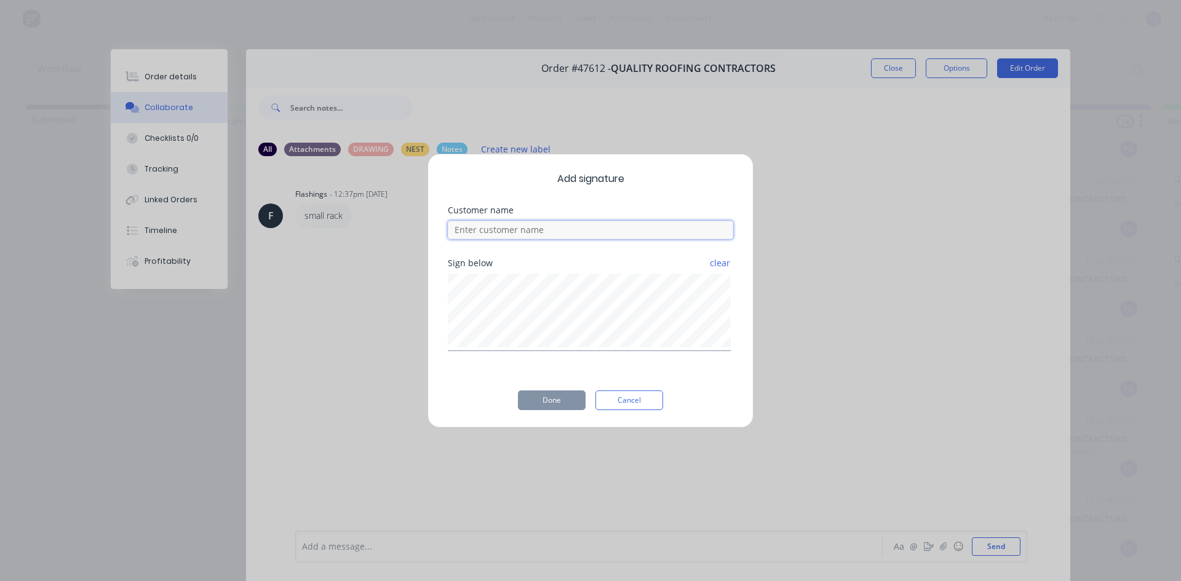
click at [569, 221] on input at bounding box center [590, 230] width 285 height 18
type input "[PERSON_NAME]"
click at [558, 397] on button "Done" at bounding box center [552, 400] width 68 height 20
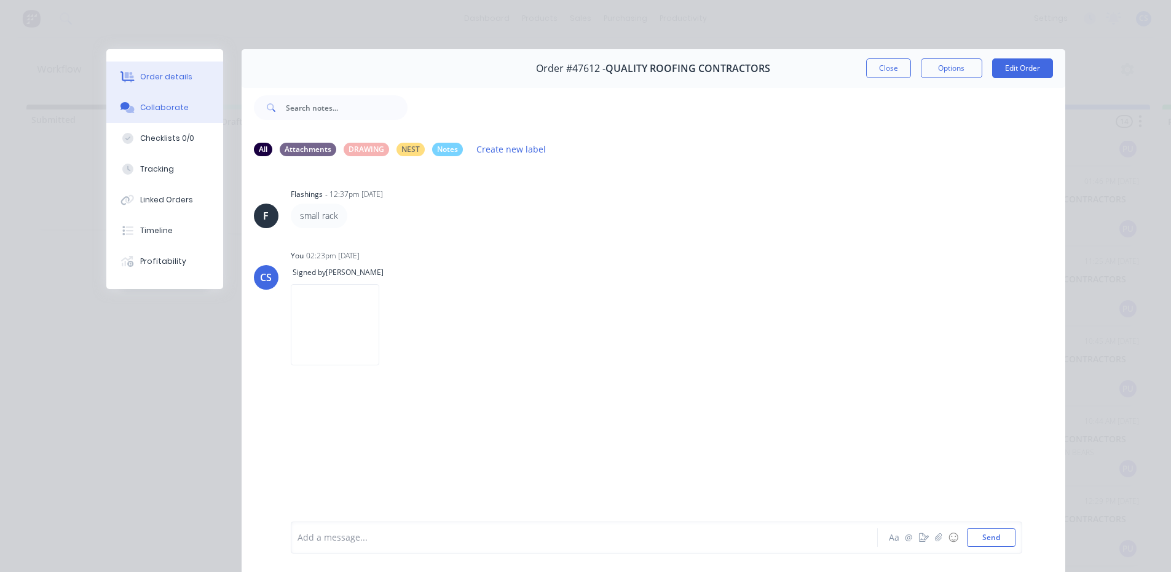
drag, startPoint x: 153, startPoint y: 81, endPoint x: 437, endPoint y: 59, distance: 285.6
click at [153, 81] on div "Order details" at bounding box center [166, 76] width 52 height 11
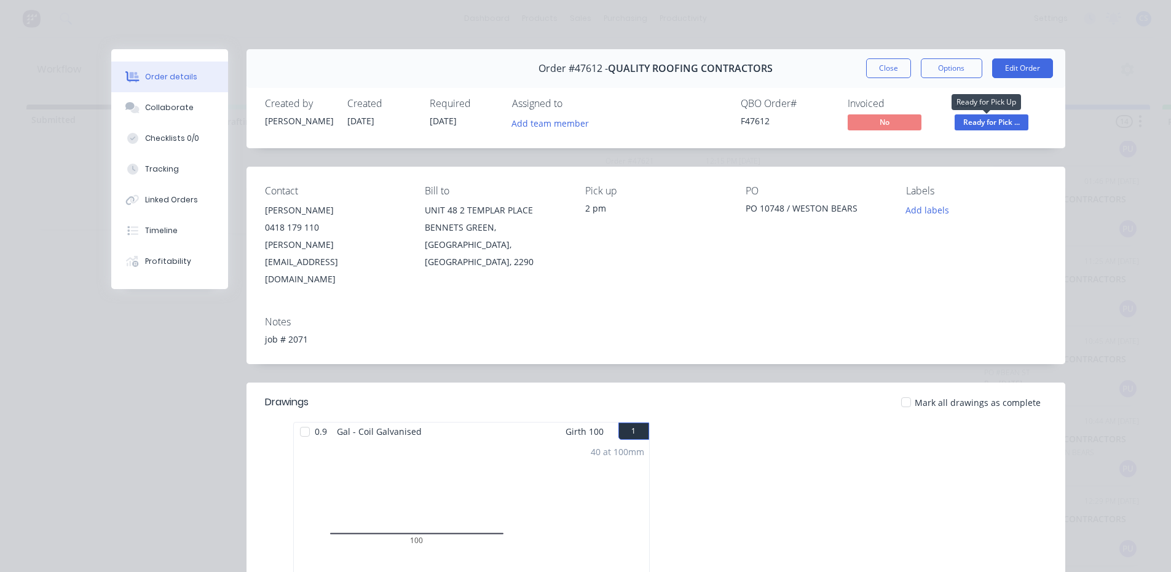
click at [986, 122] on span "Ready for Pick ..." at bounding box center [992, 121] width 74 height 15
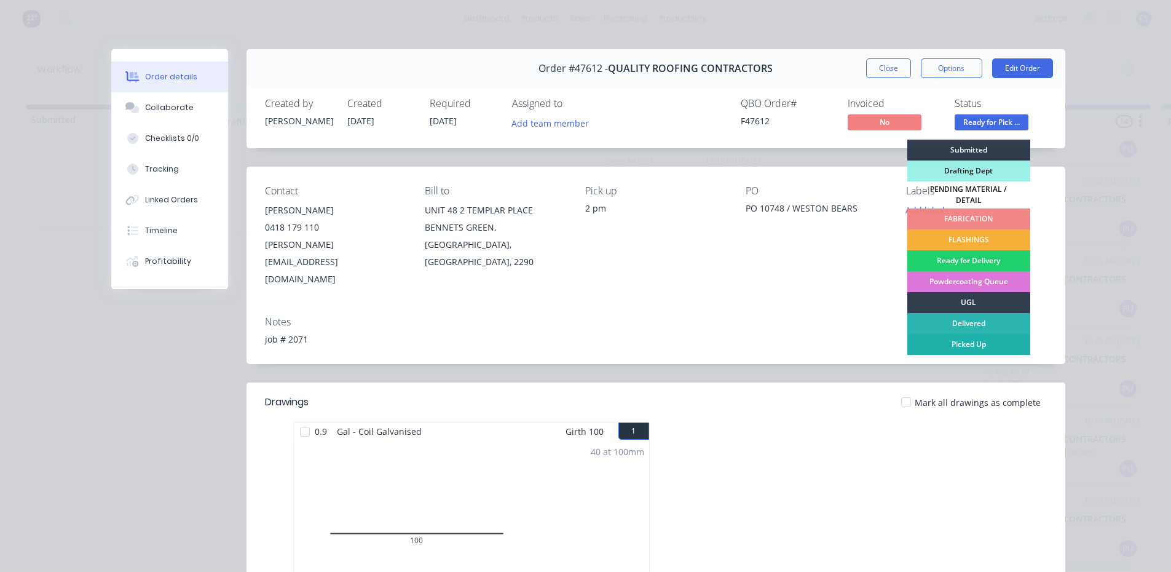
click at [977, 342] on div "Picked Up" at bounding box center [969, 344] width 123 height 21
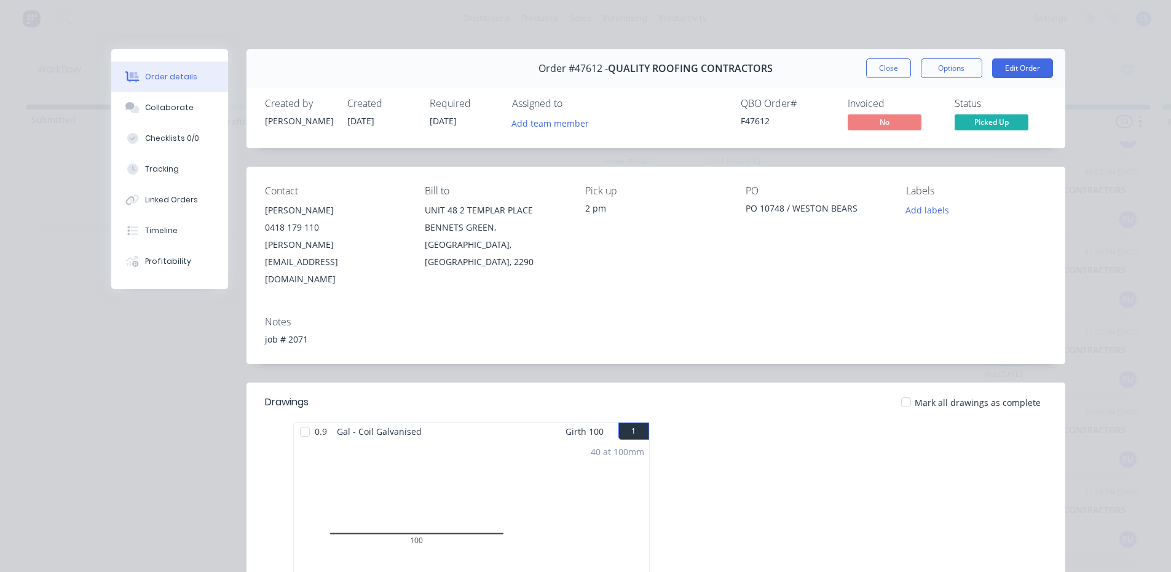
scroll to position [619, 0]
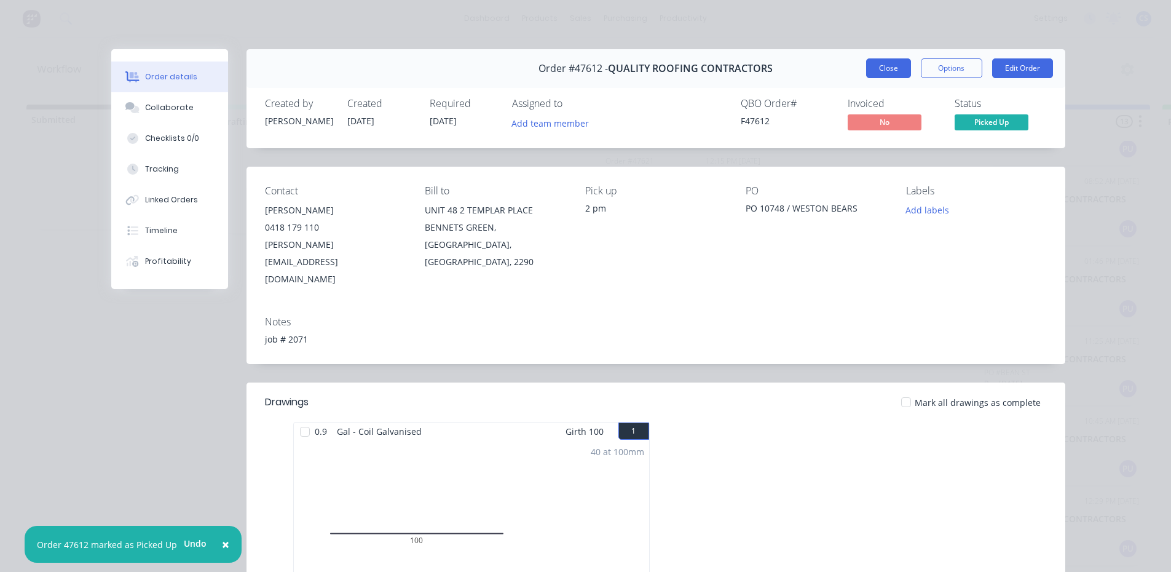
click at [889, 64] on button "Close" at bounding box center [888, 68] width 45 height 20
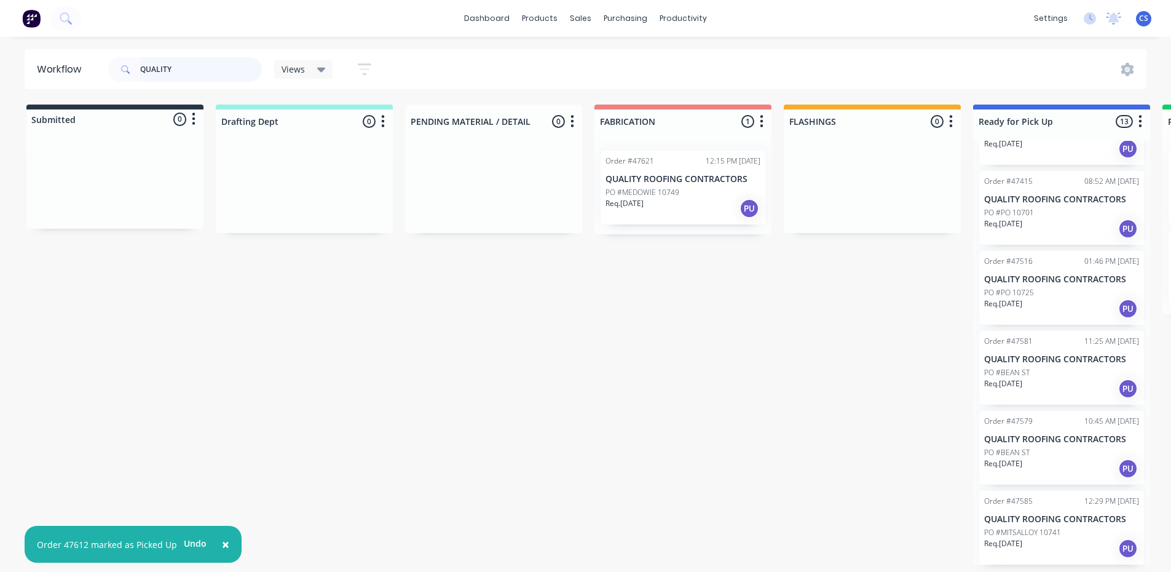
scroll to position [2, 0]
click at [656, 176] on p "QUALITY ROOFING CONTRACTORS" at bounding box center [683, 179] width 155 height 10
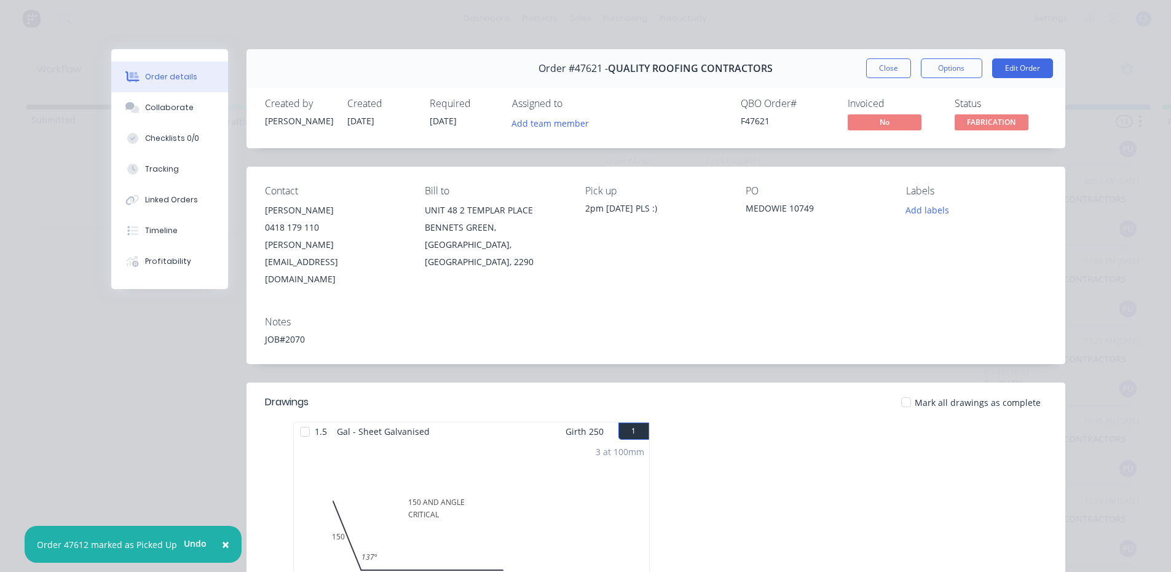
scroll to position [184, 0]
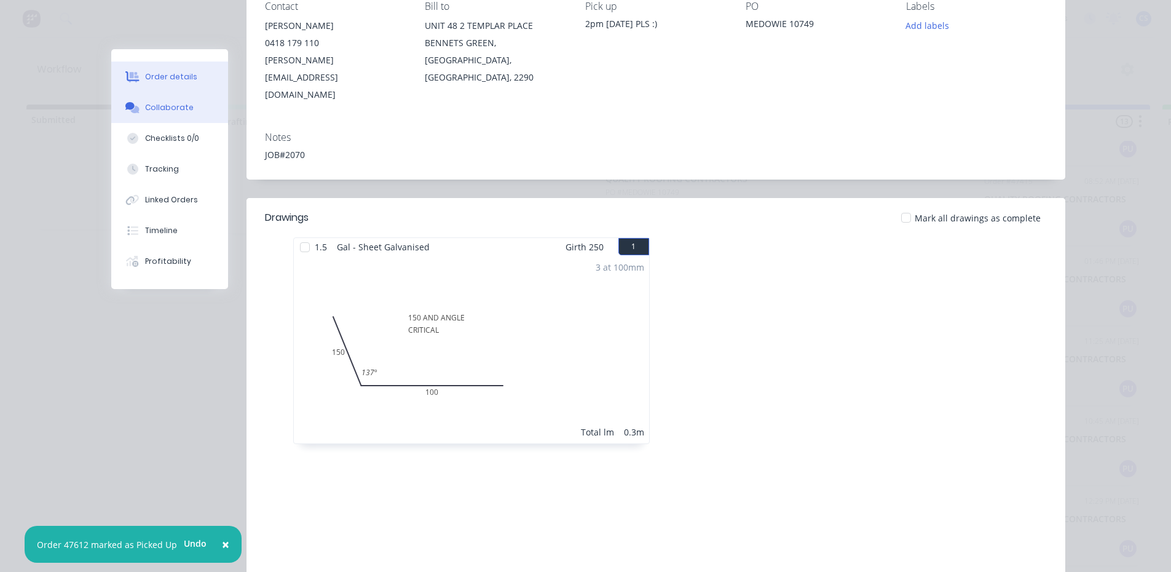
click at [146, 98] on button "Collaborate" at bounding box center [169, 107] width 117 height 31
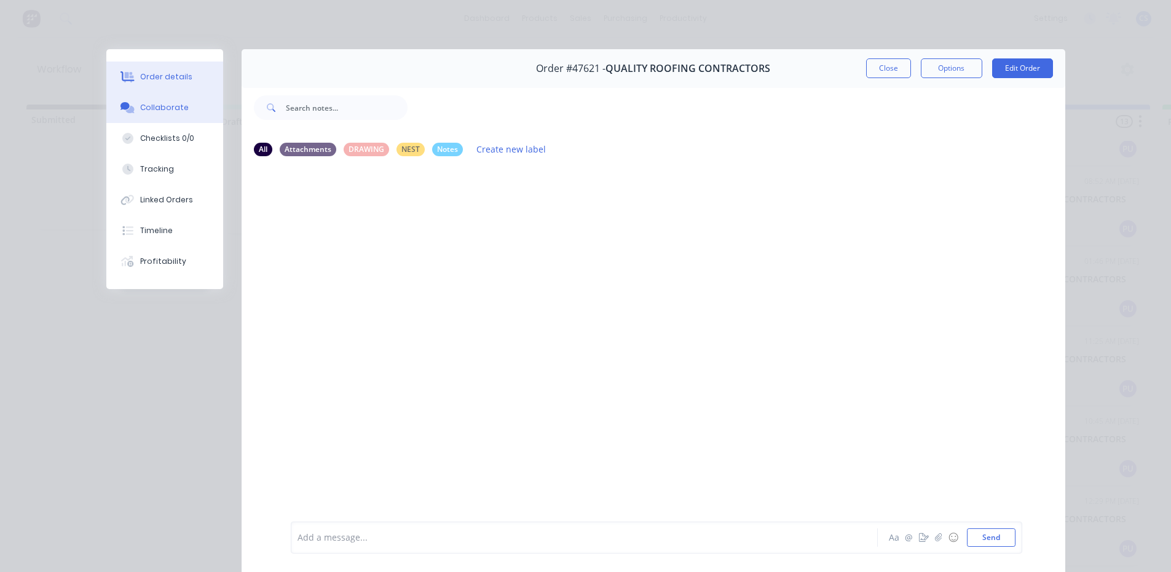
click at [158, 68] on button "Order details" at bounding box center [164, 76] width 117 height 31
